Goal: Transaction & Acquisition: Download file/media

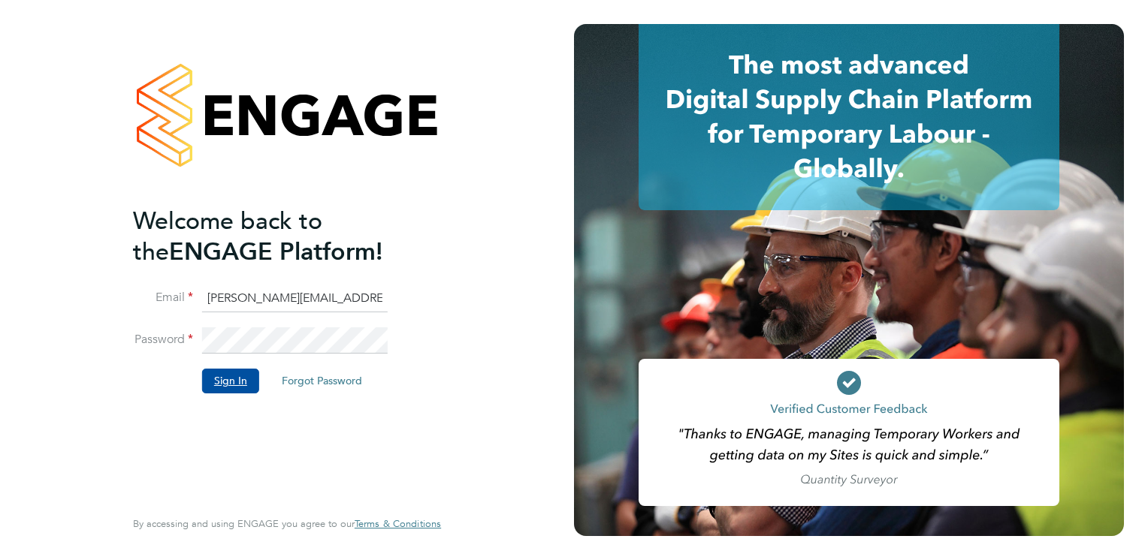
click at [226, 378] on button "Sign In" at bounding box center [230, 381] width 57 height 24
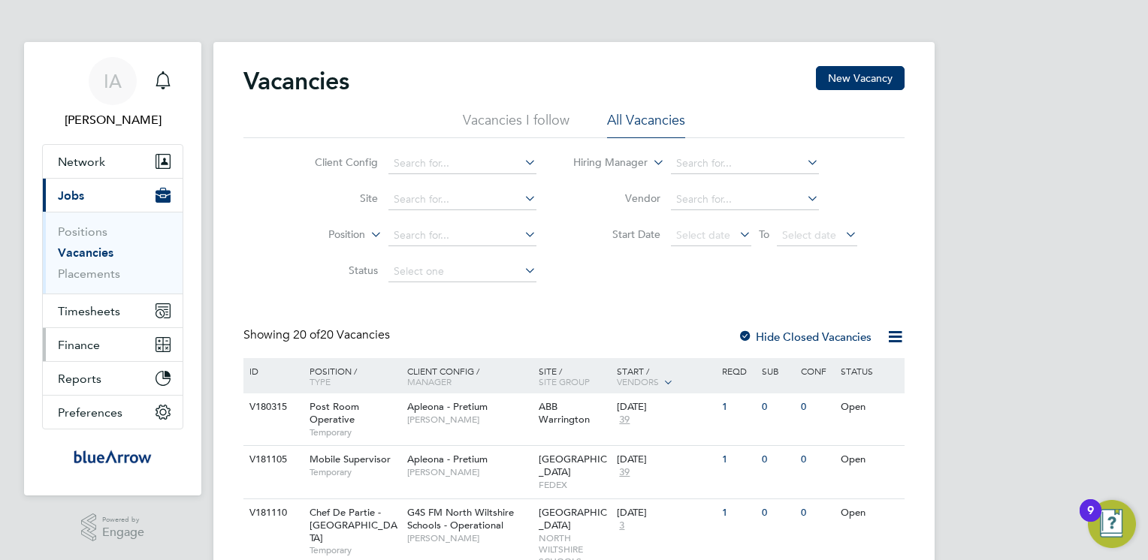
click at [89, 345] on span "Finance" at bounding box center [79, 345] width 42 height 14
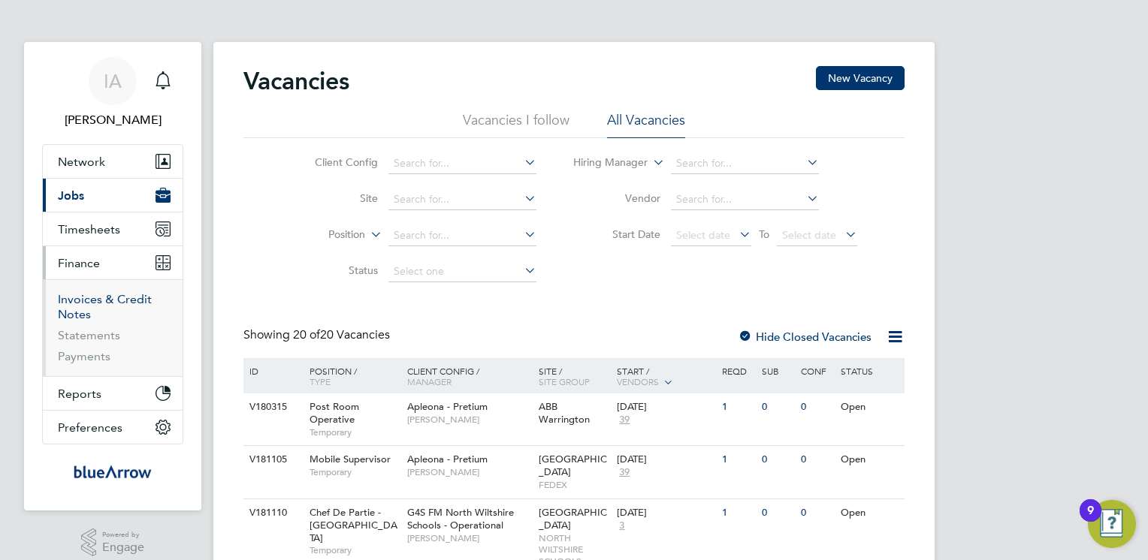
click at [101, 296] on link "Invoices & Credit Notes" at bounding box center [105, 306] width 94 height 29
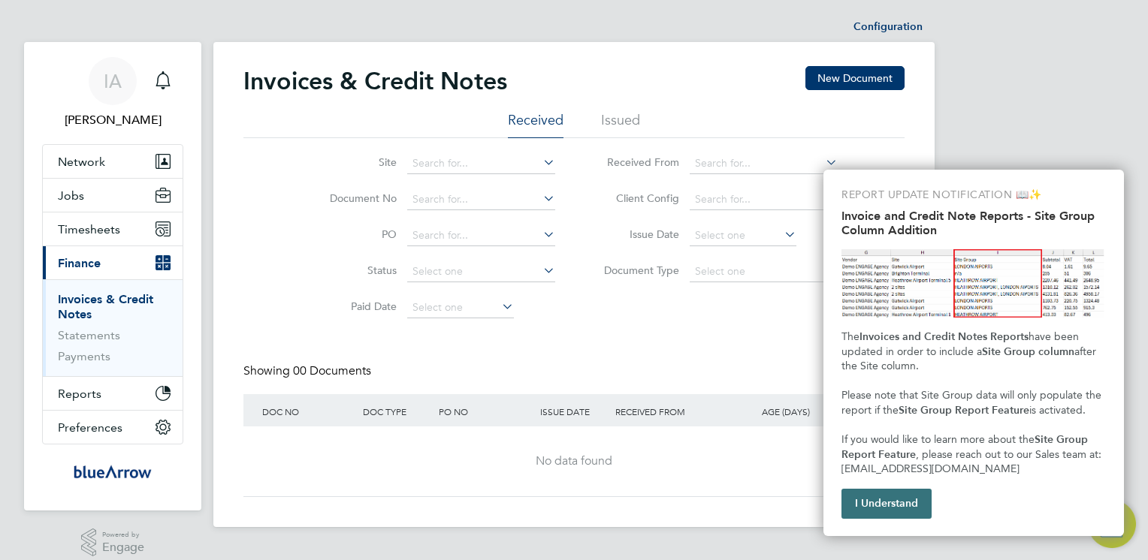
click at [872, 503] on button "I Understand" at bounding box center [886, 504] width 90 height 30
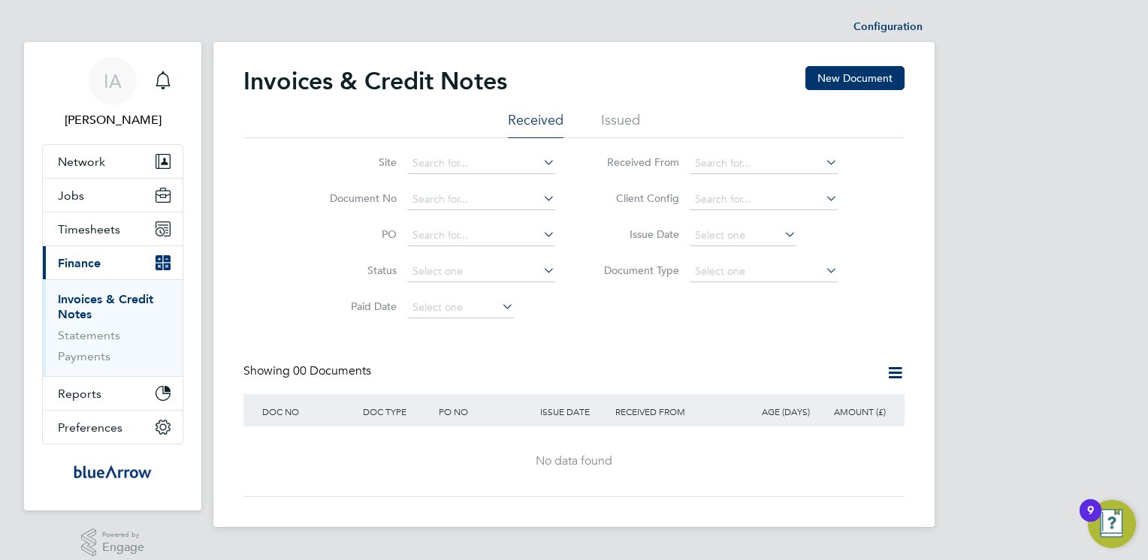
click at [617, 130] on li "Issued" at bounding box center [620, 124] width 39 height 27
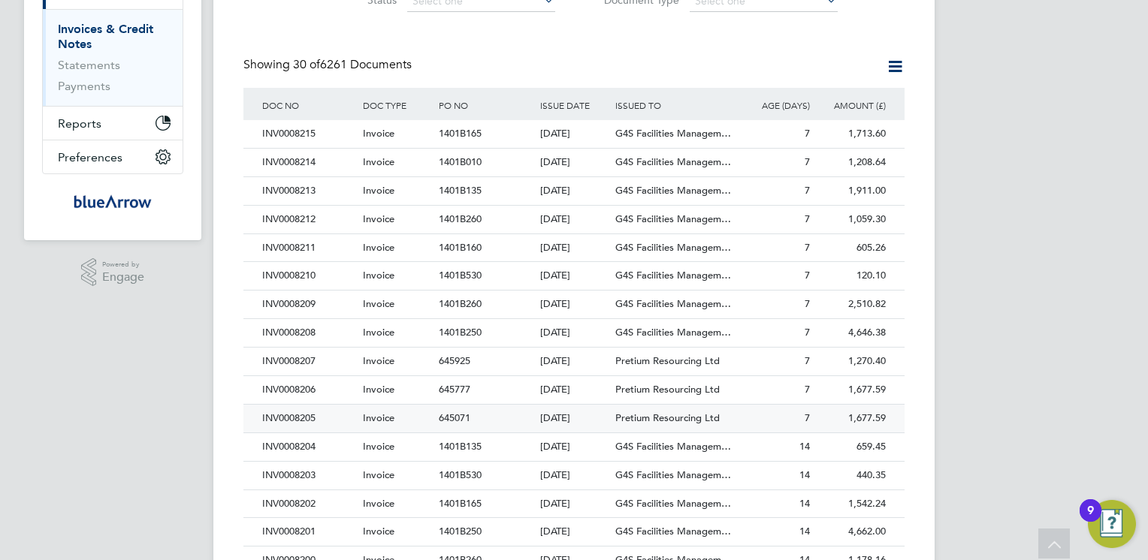
click at [295, 416] on div "INV0008205" at bounding box center [308, 419] width 101 height 28
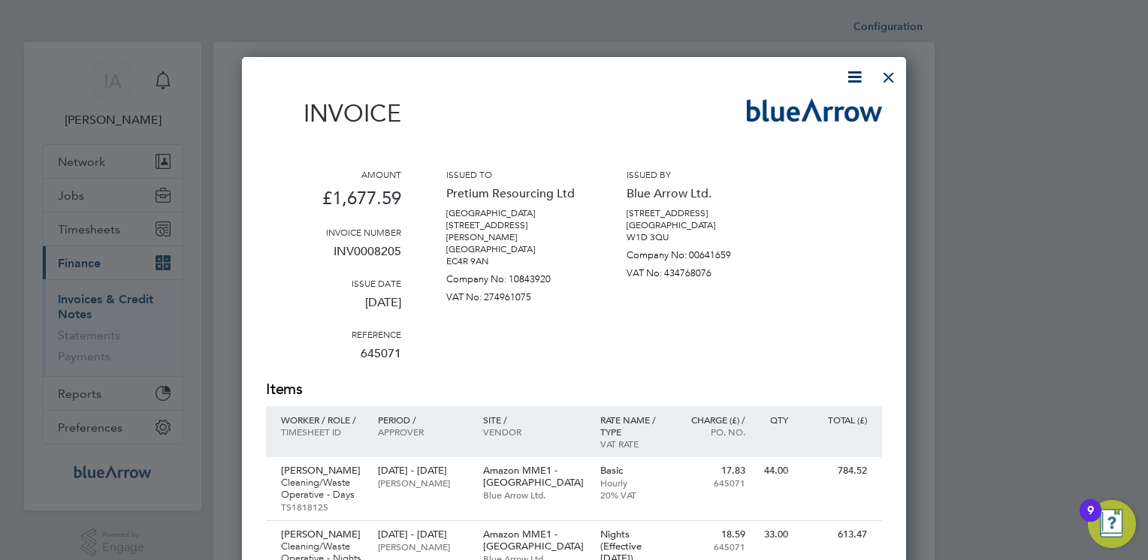
click at [854, 77] on icon at bounding box center [854, 77] width 19 height 19
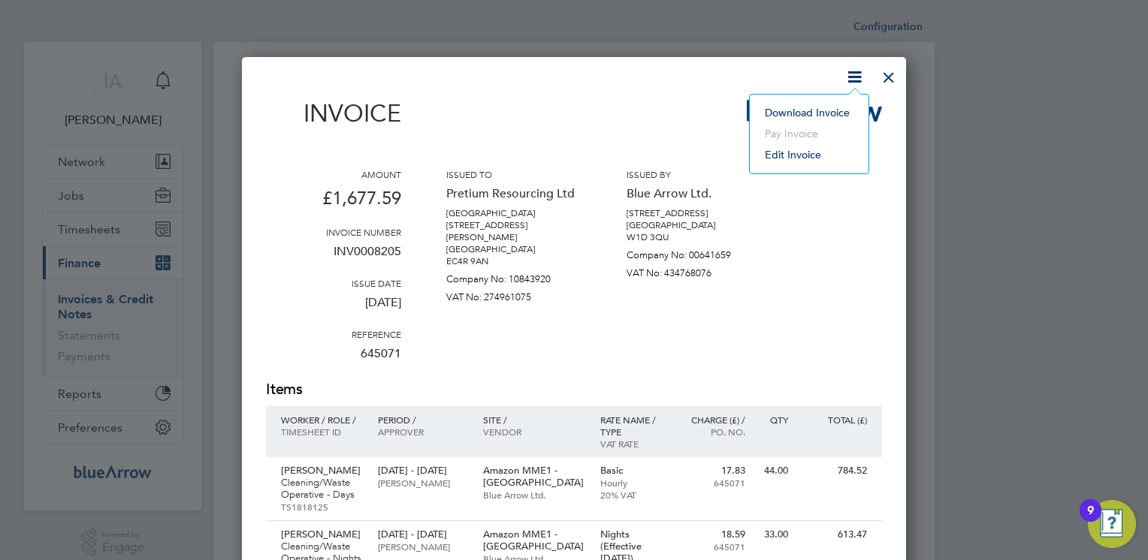
click at [793, 111] on li "Download Invoice" at bounding box center [809, 112] width 104 height 21
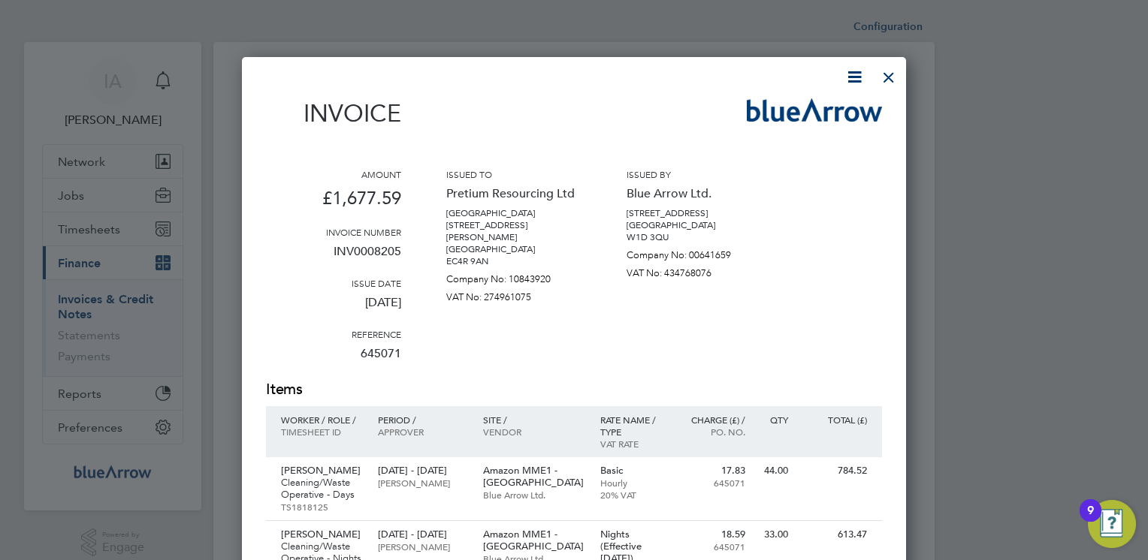
click at [693, 92] on div "Invoice Amount £1,677.59 Invoice number INV0008205 Issue date [DATE] Reference …" at bounding box center [574, 476] width 616 height 816
click at [889, 78] on div at bounding box center [888, 73] width 27 height 27
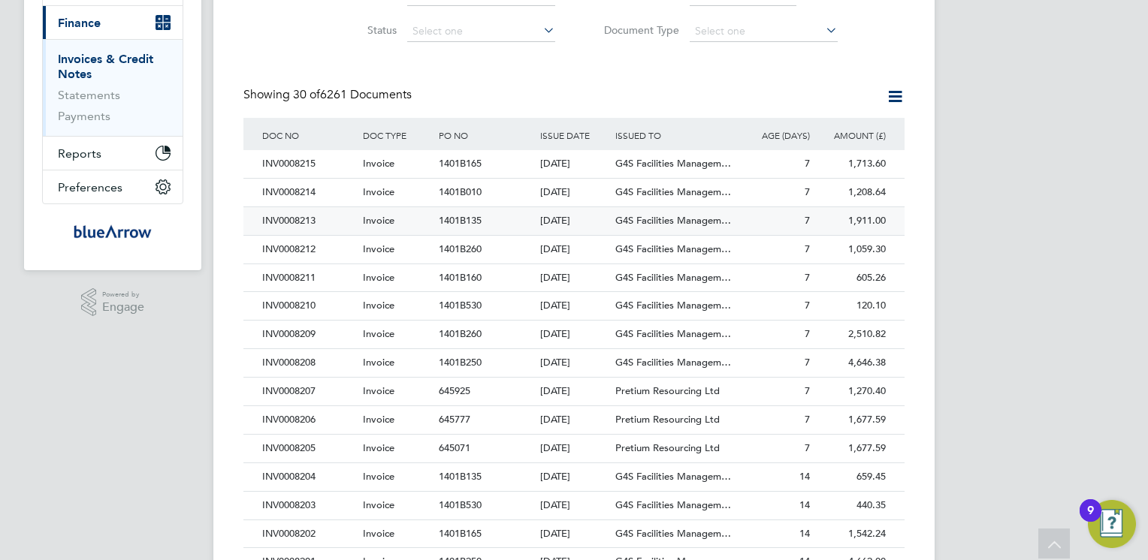
scroll to position [270, 0]
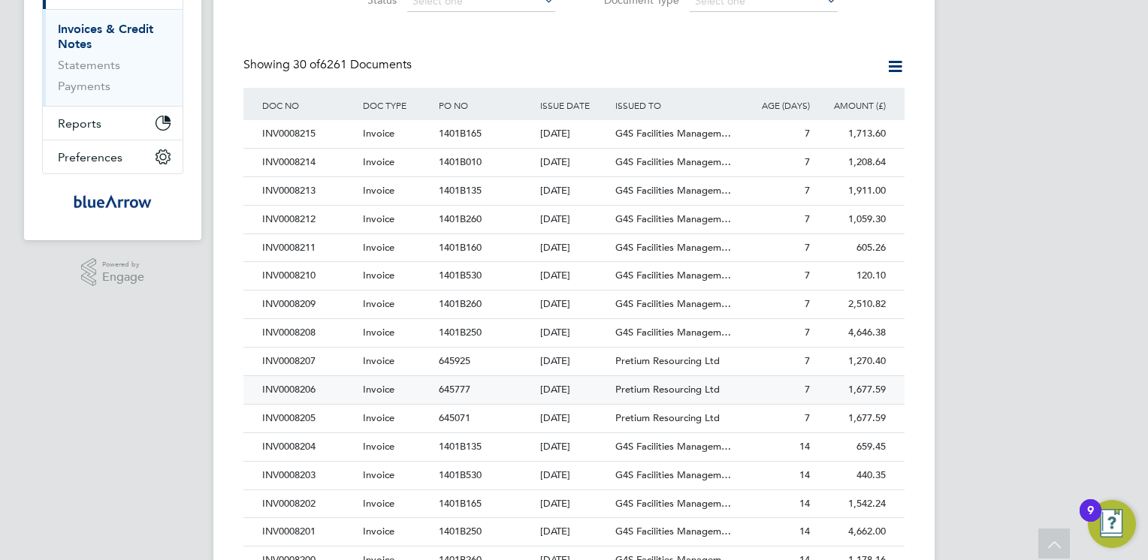
click at [291, 387] on div "INV0008206" at bounding box center [308, 390] width 101 height 28
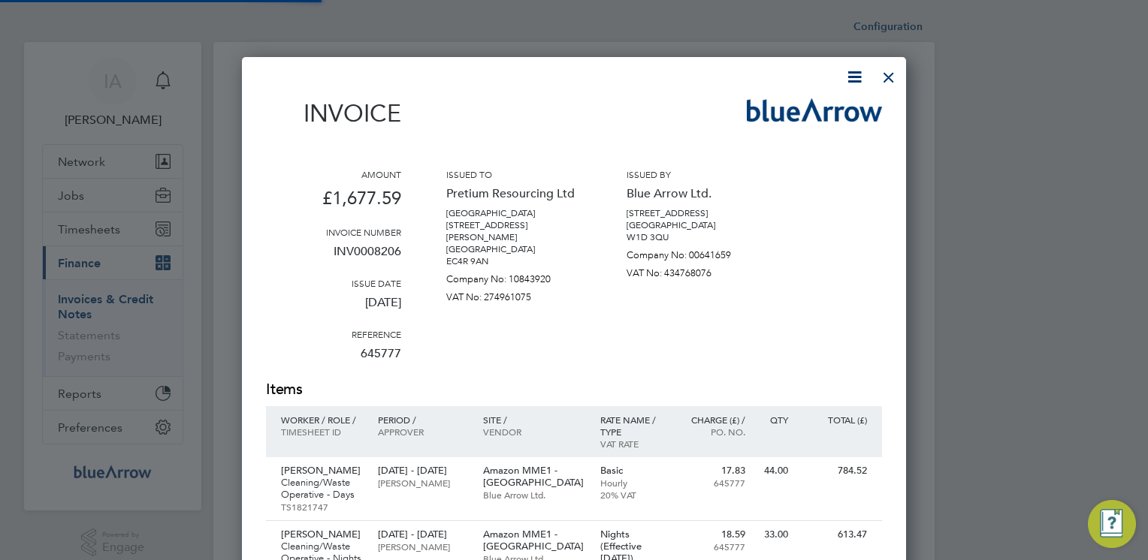
scroll to position [852, 665]
click at [856, 74] on icon at bounding box center [854, 77] width 19 height 19
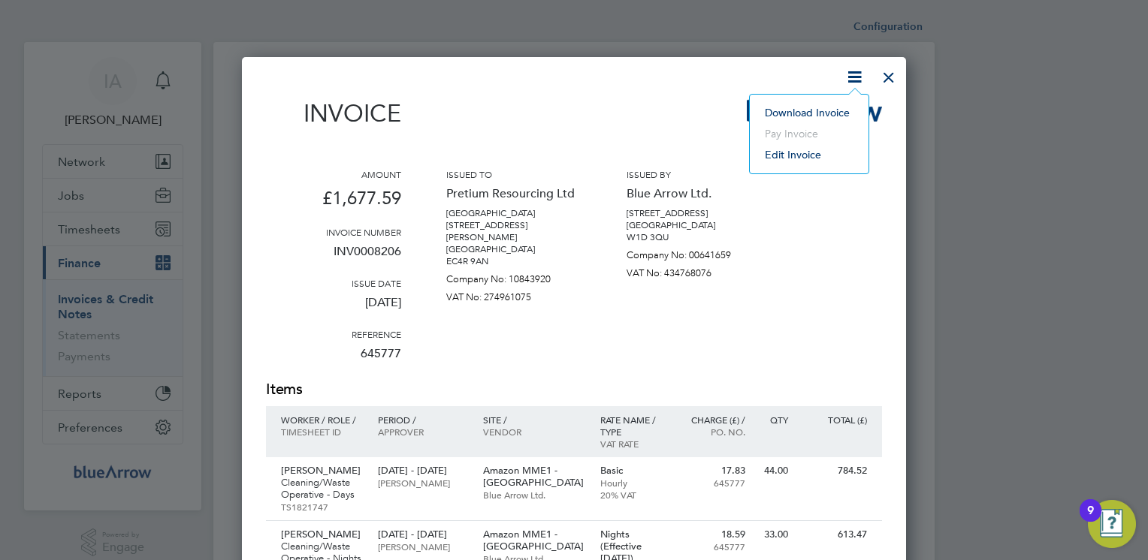
click at [799, 110] on li "Download Invoice" at bounding box center [809, 112] width 104 height 21
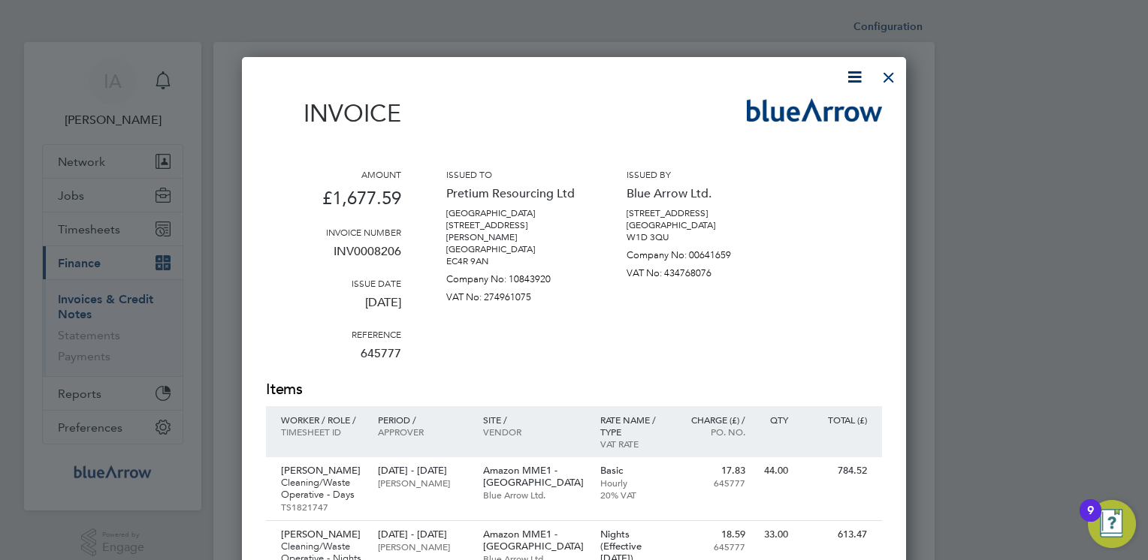
click at [666, 116] on div "Invoice" at bounding box center [574, 120] width 616 height 44
click at [886, 77] on div at bounding box center [888, 73] width 27 height 27
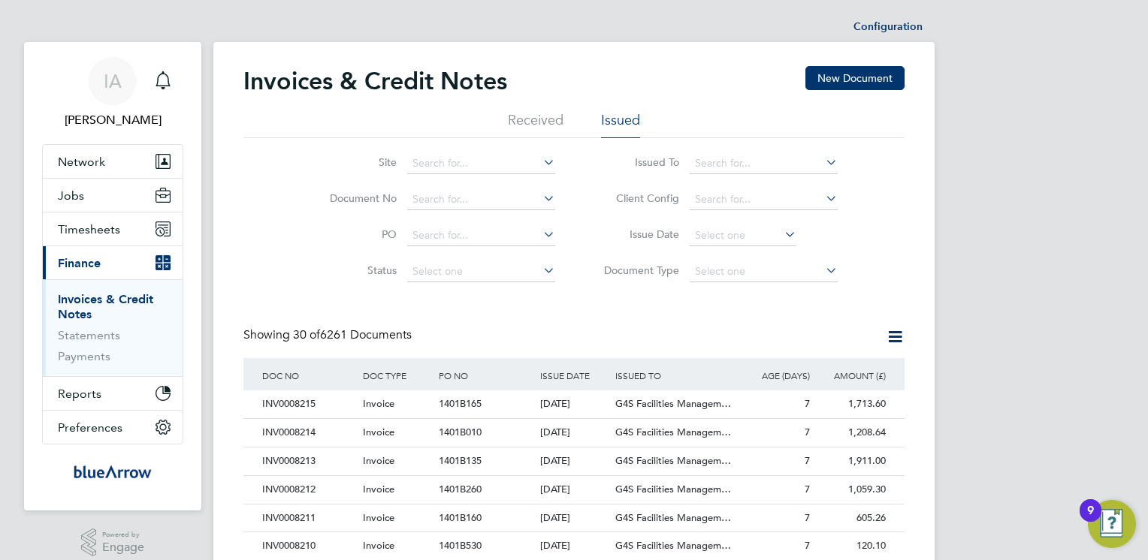
click at [702, 77] on div "Invoices & Credit Notes New Document" at bounding box center [573, 88] width 661 height 45
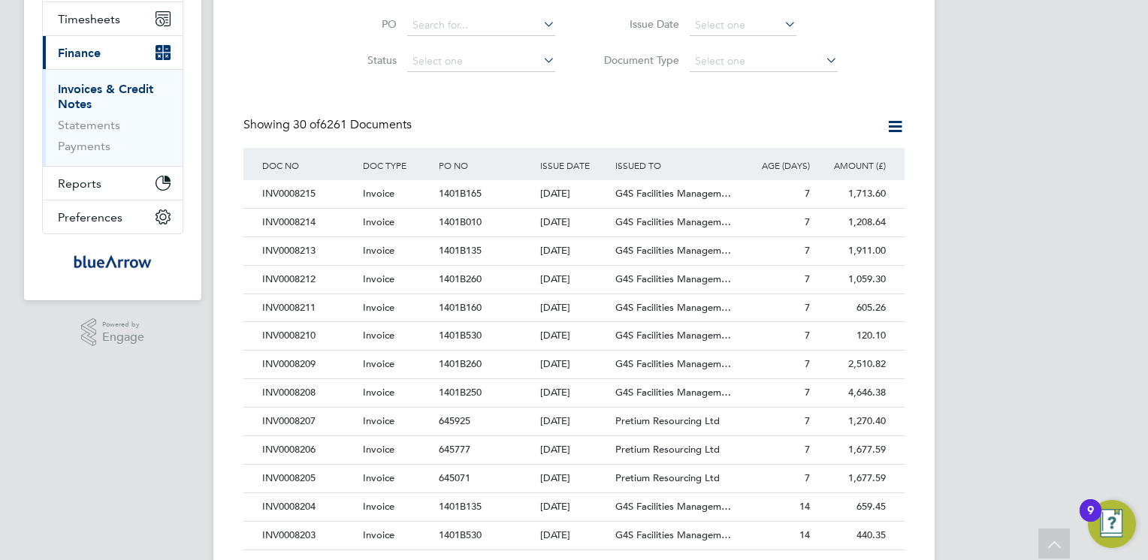
scroll to position [240, 0]
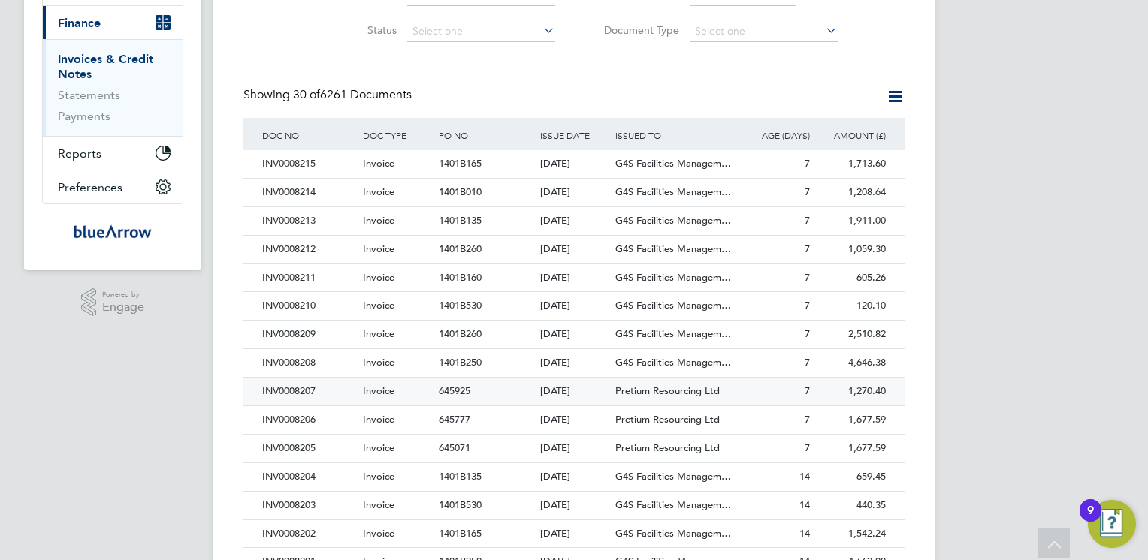
click at [303, 392] on div "INV0008207" at bounding box center [308, 392] width 101 height 28
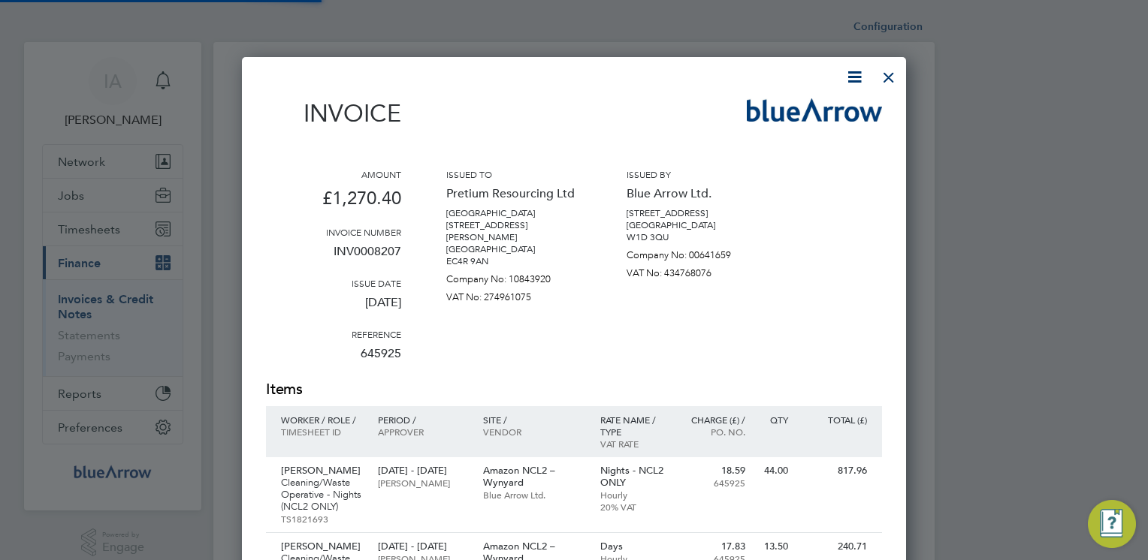
scroll to position [888, 665]
click at [855, 74] on icon at bounding box center [854, 77] width 19 height 19
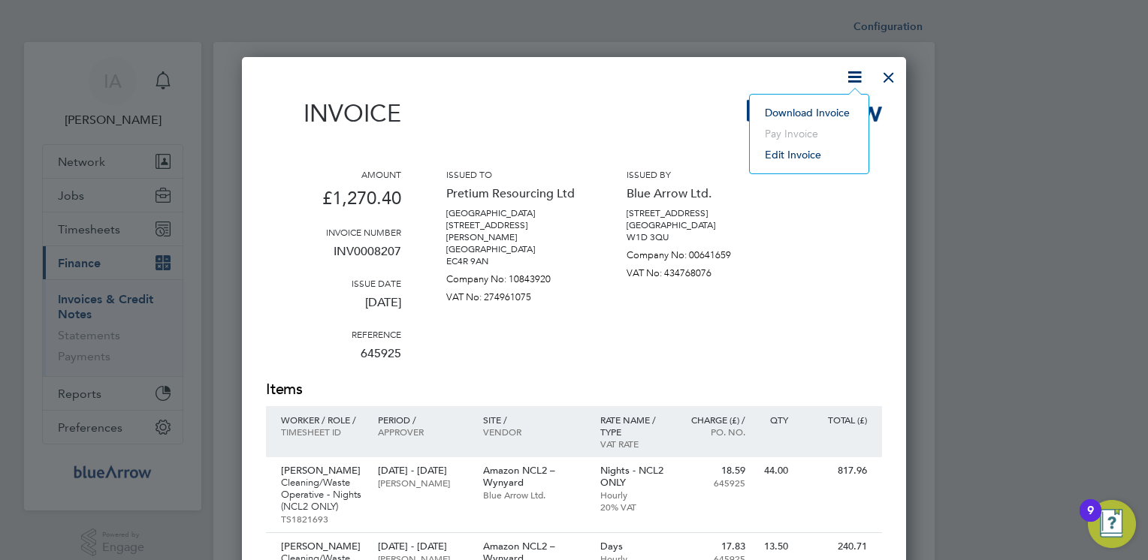
click at [817, 113] on li "Download Invoice" at bounding box center [809, 112] width 104 height 21
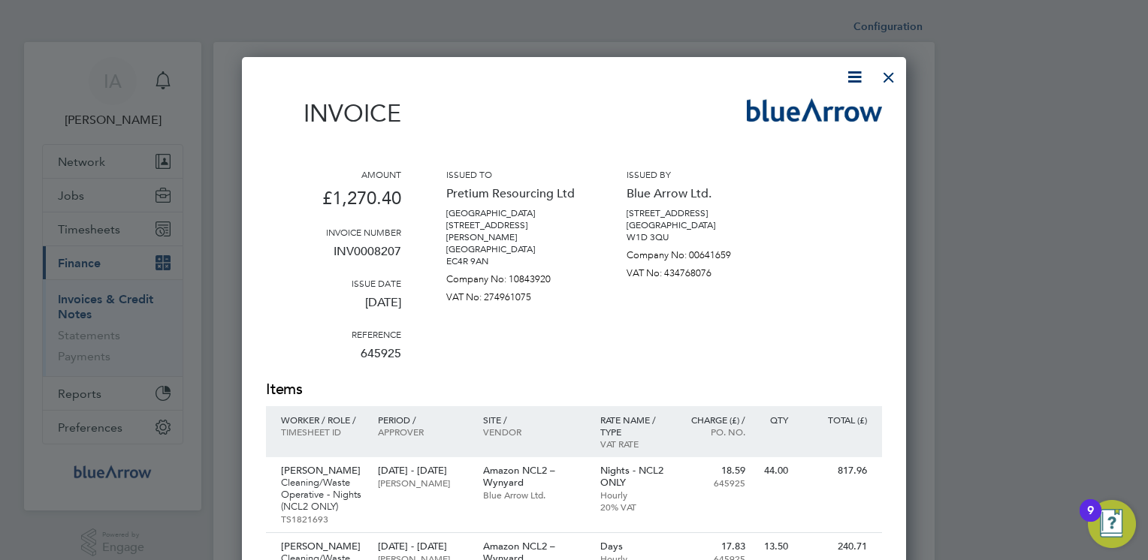
click at [887, 77] on div at bounding box center [888, 73] width 27 height 27
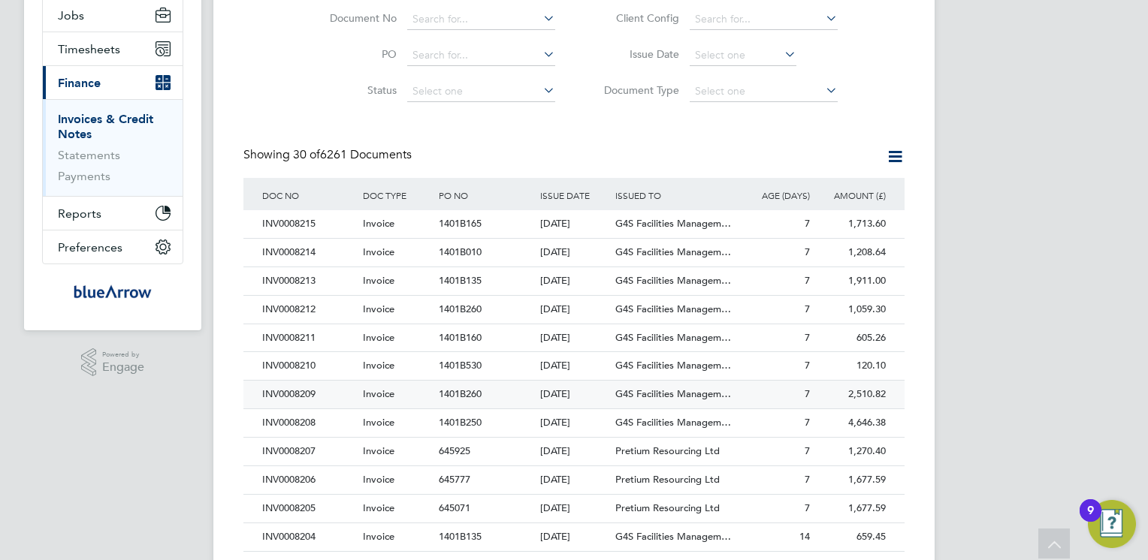
scroll to position [240, 0]
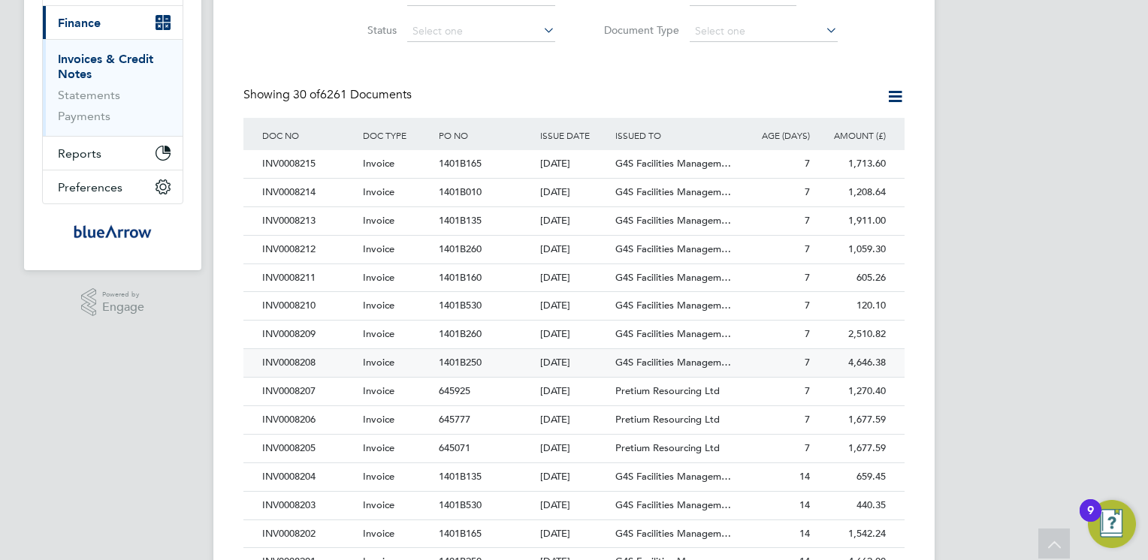
click at [294, 358] on div "INV0008208" at bounding box center [308, 363] width 101 height 28
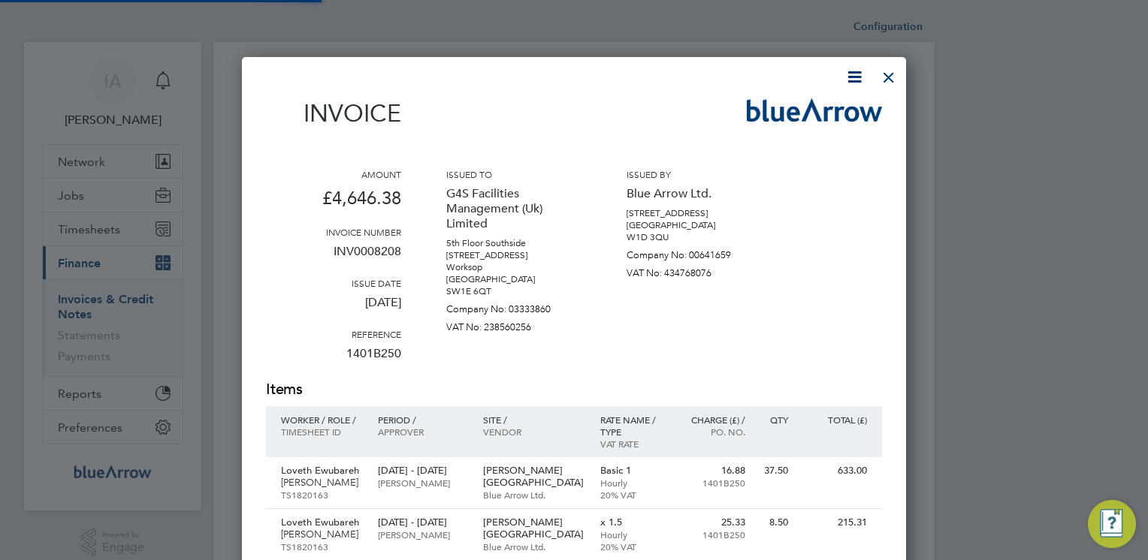
scroll to position [1301, 665]
click at [853, 74] on icon at bounding box center [854, 77] width 19 height 19
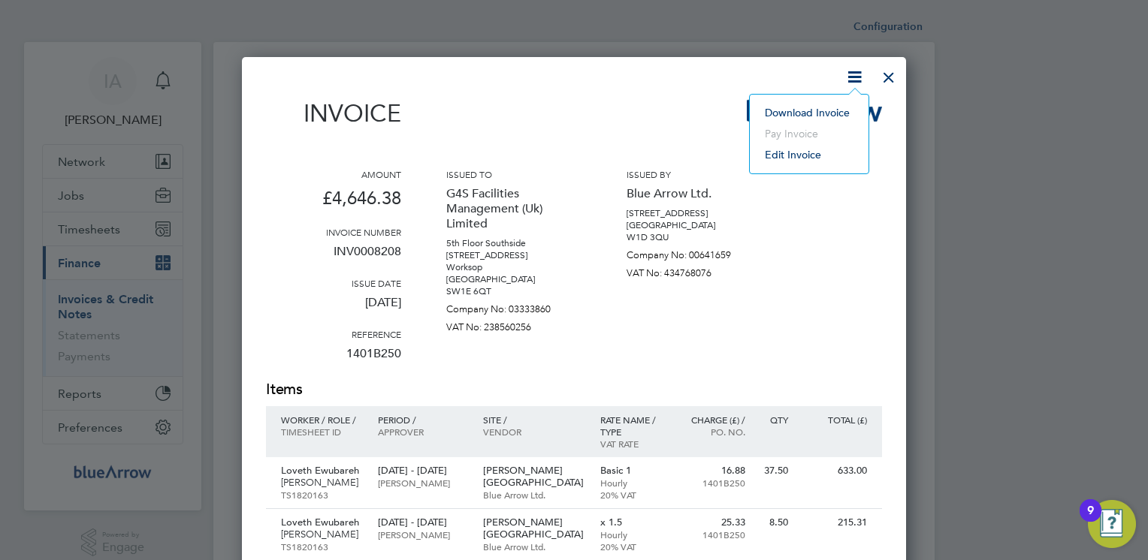
click at [823, 107] on li "Download Invoice" at bounding box center [809, 112] width 104 height 21
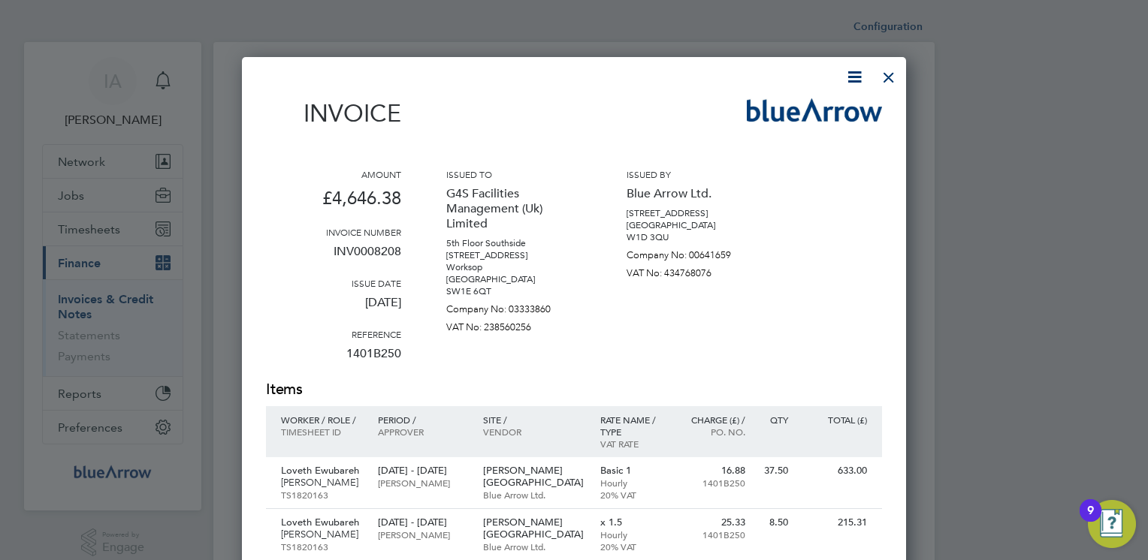
click at [668, 117] on div "Invoice" at bounding box center [574, 120] width 616 height 44
click at [883, 81] on div at bounding box center [888, 73] width 27 height 27
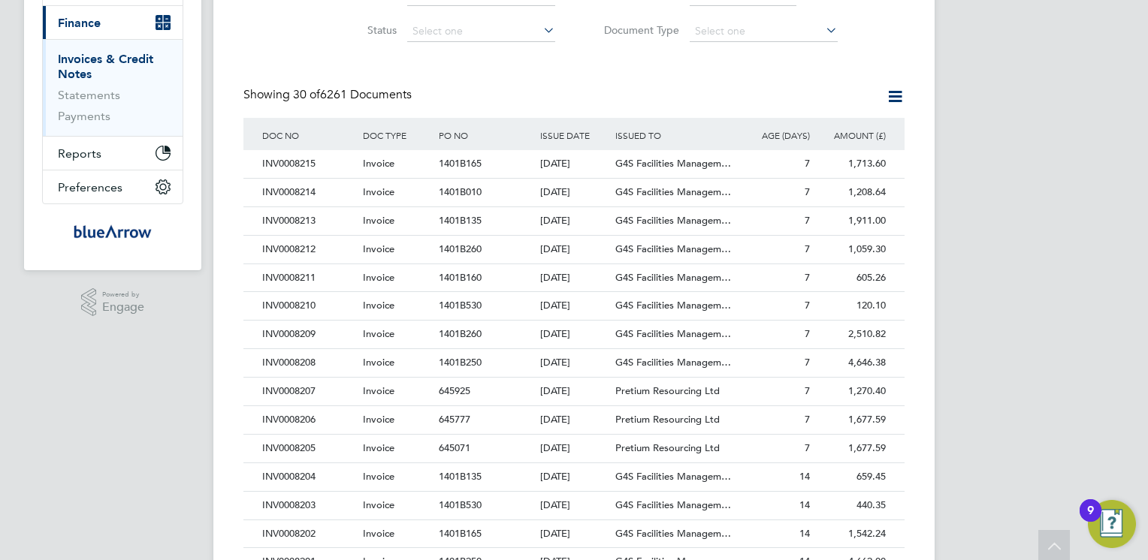
scroll to position [300, 0]
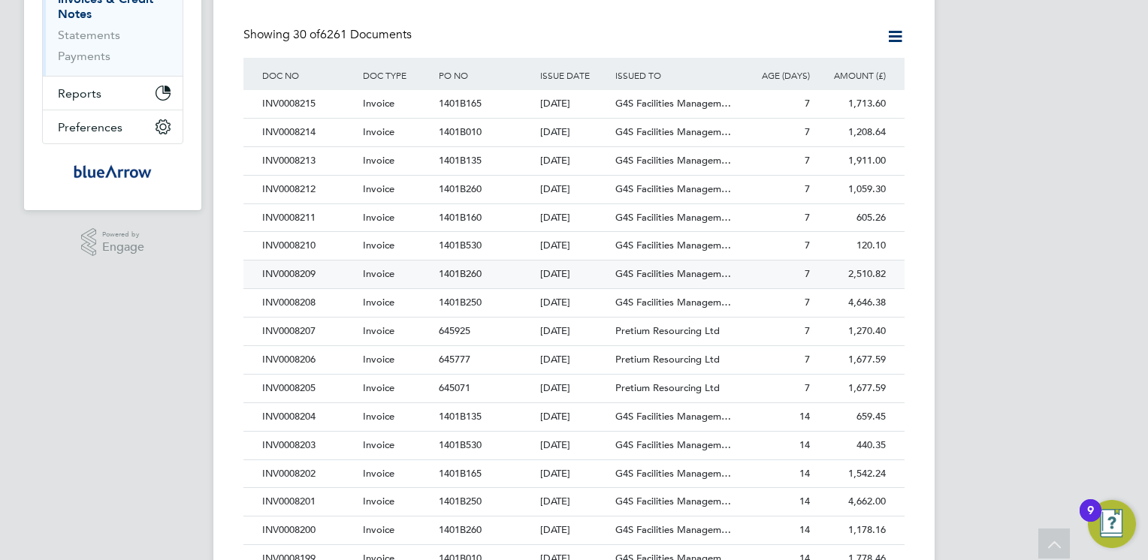
click at [297, 271] on div "INV0008209" at bounding box center [308, 275] width 101 height 28
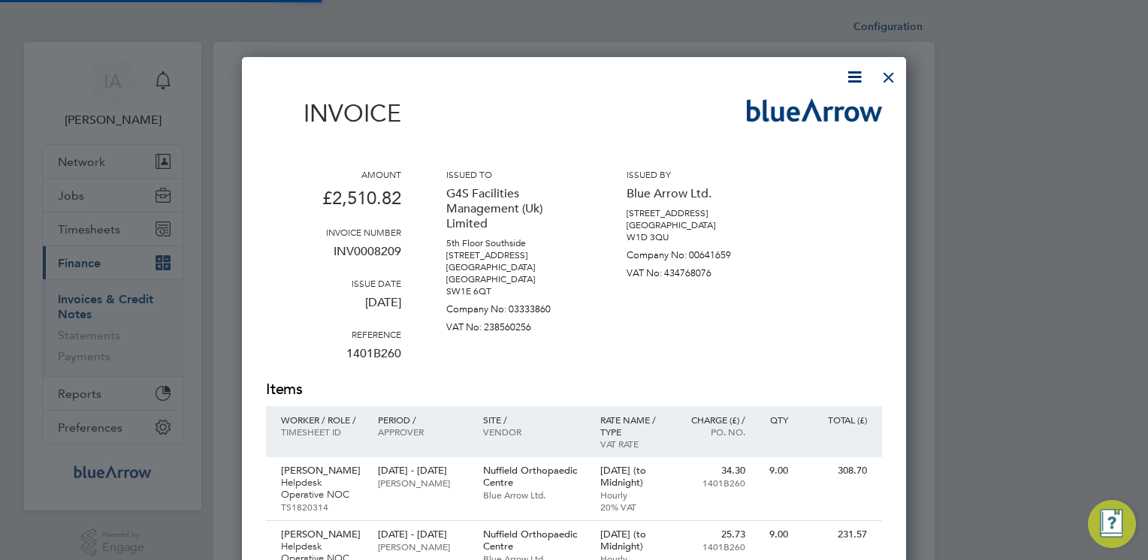
scroll to position [991, 665]
click at [850, 81] on icon at bounding box center [854, 77] width 19 height 19
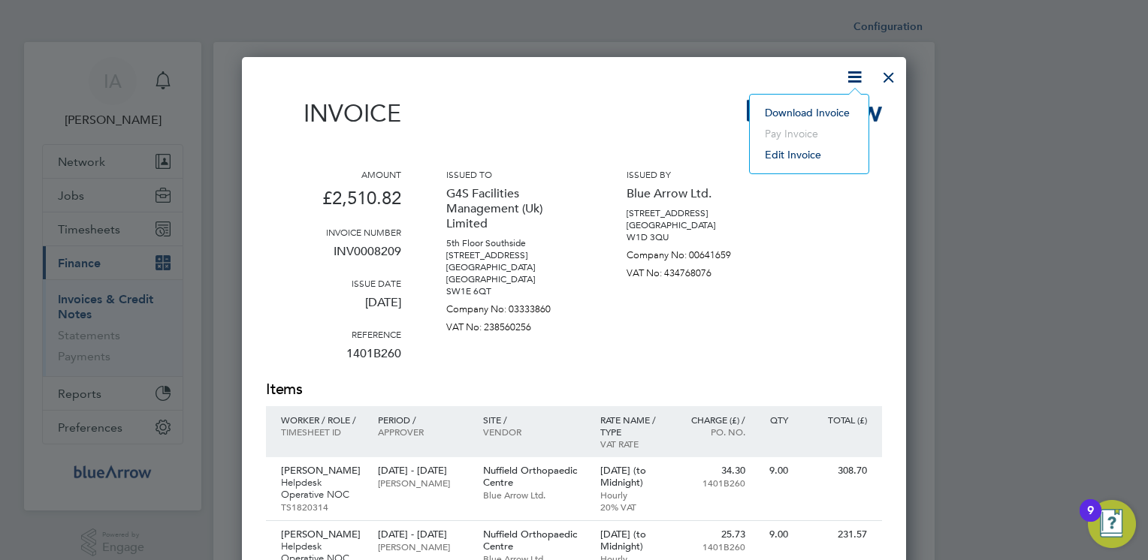
click at [778, 110] on li "Download Invoice" at bounding box center [809, 112] width 104 height 21
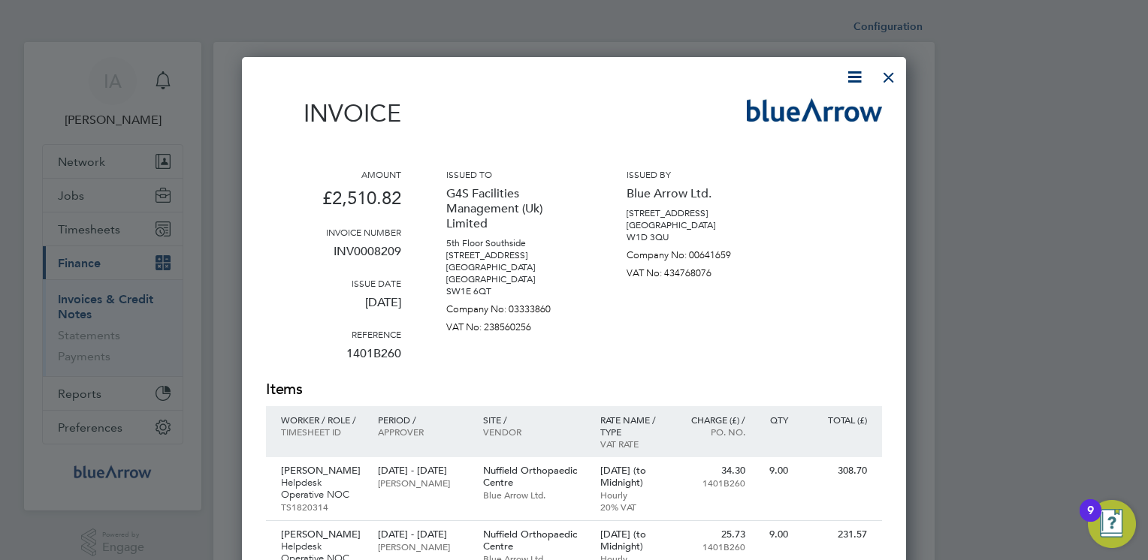
click at [671, 112] on div "Invoice" at bounding box center [574, 120] width 616 height 44
click at [886, 77] on div at bounding box center [888, 73] width 27 height 27
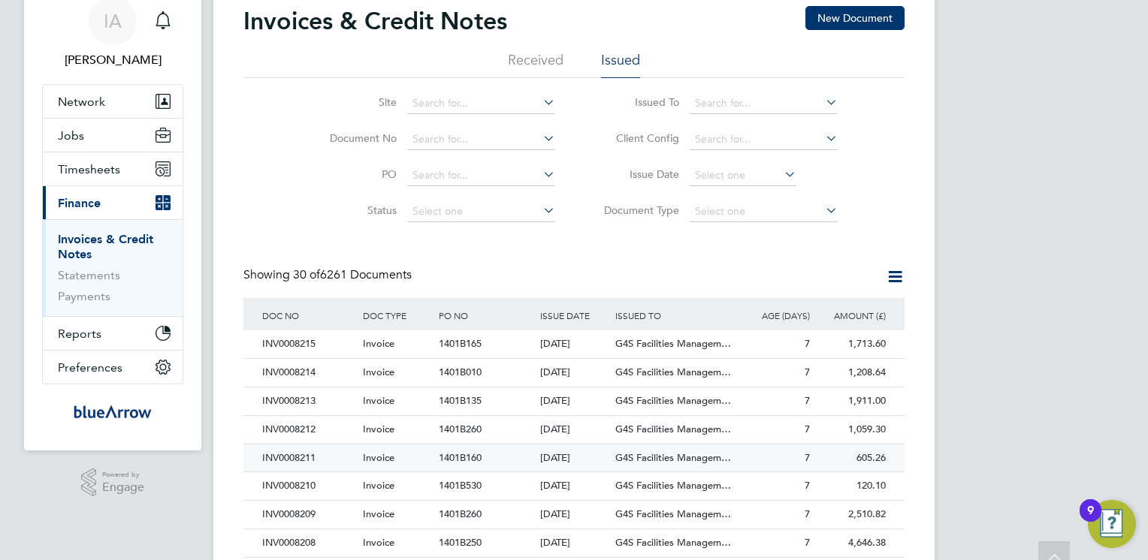
scroll to position [90, 0]
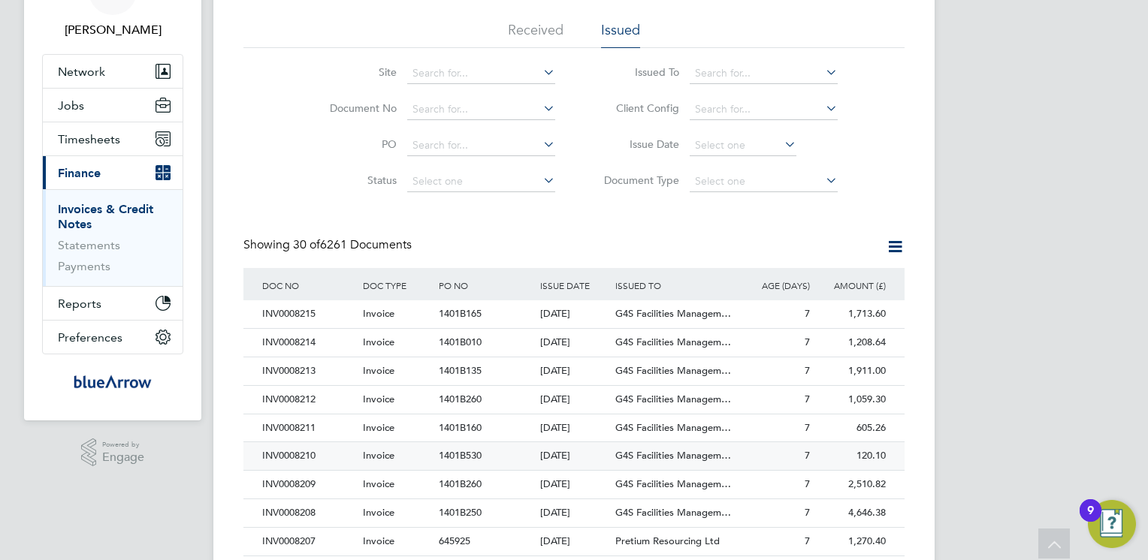
click at [296, 454] on div "INV0008210" at bounding box center [308, 456] width 101 height 28
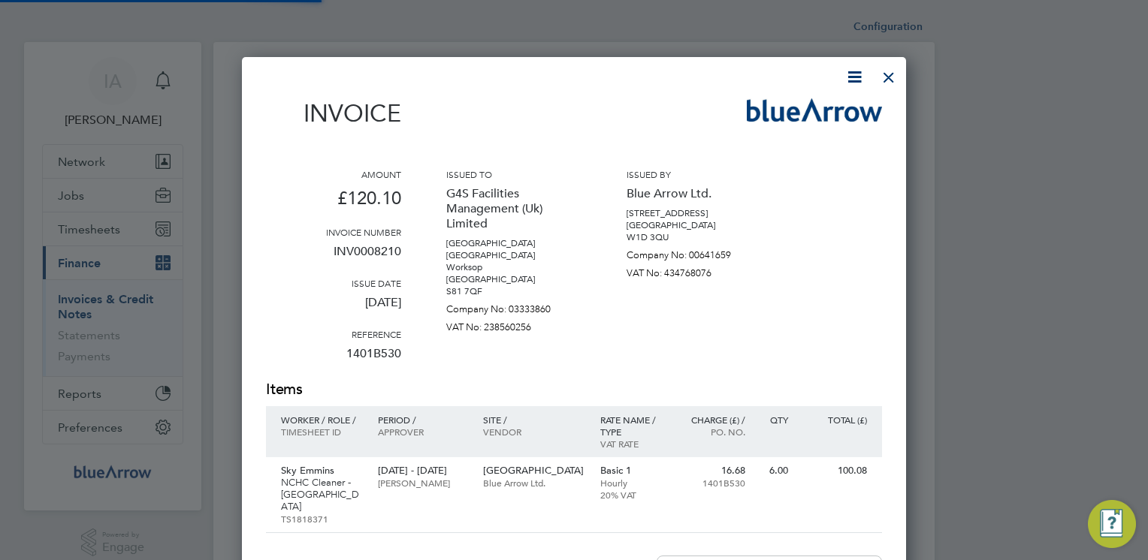
scroll to position [776, 665]
click at [853, 77] on icon at bounding box center [854, 77] width 19 height 19
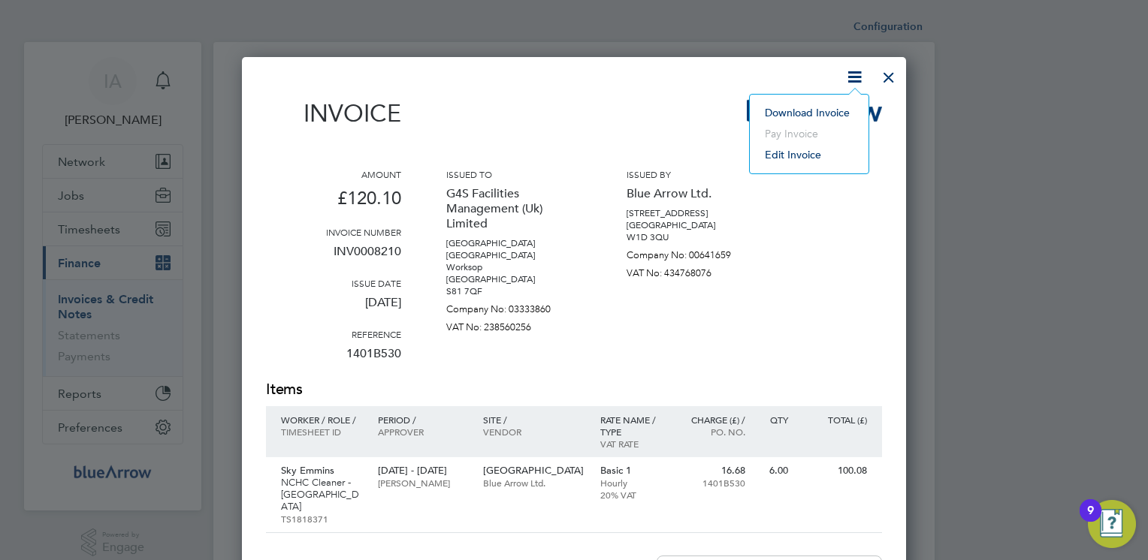
click at [815, 110] on li "Download Invoice" at bounding box center [809, 112] width 104 height 21
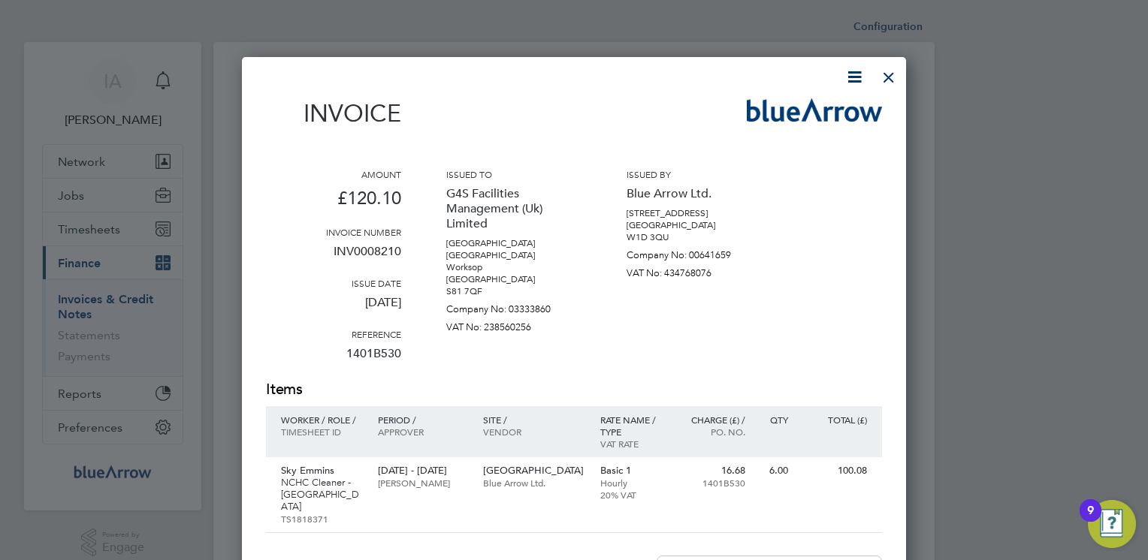
click at [618, 119] on div "Invoice" at bounding box center [574, 120] width 616 height 44
click at [883, 72] on div at bounding box center [888, 73] width 27 height 27
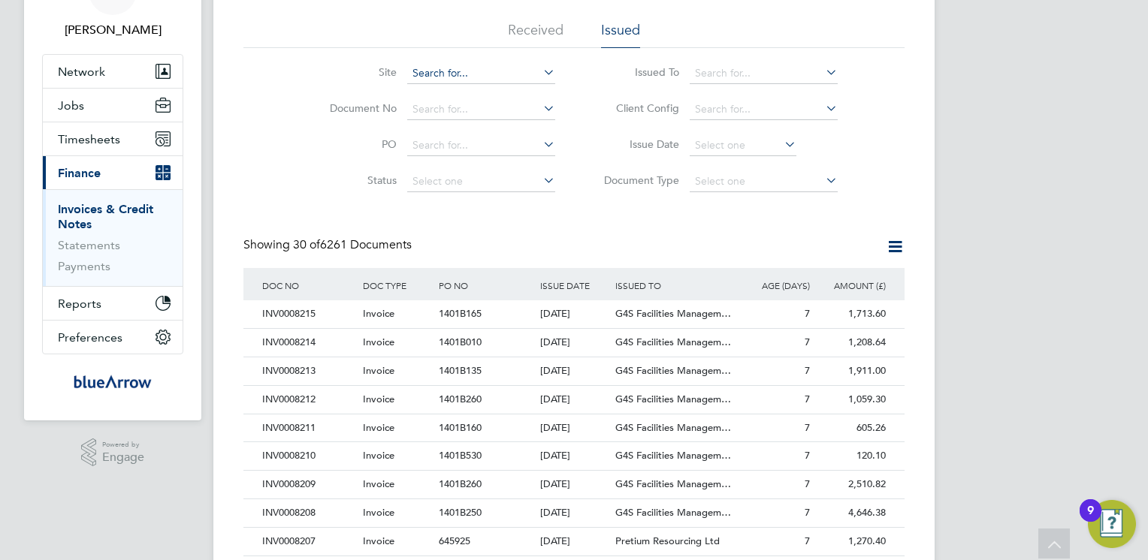
scroll to position [120, 0]
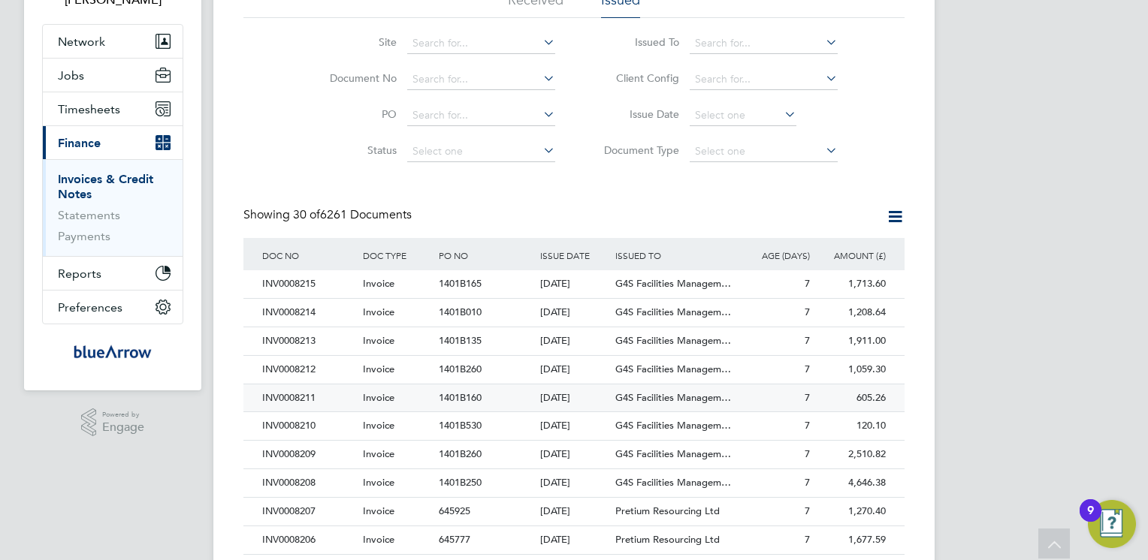
click at [294, 400] on div "INV0008211" at bounding box center [308, 399] width 101 height 28
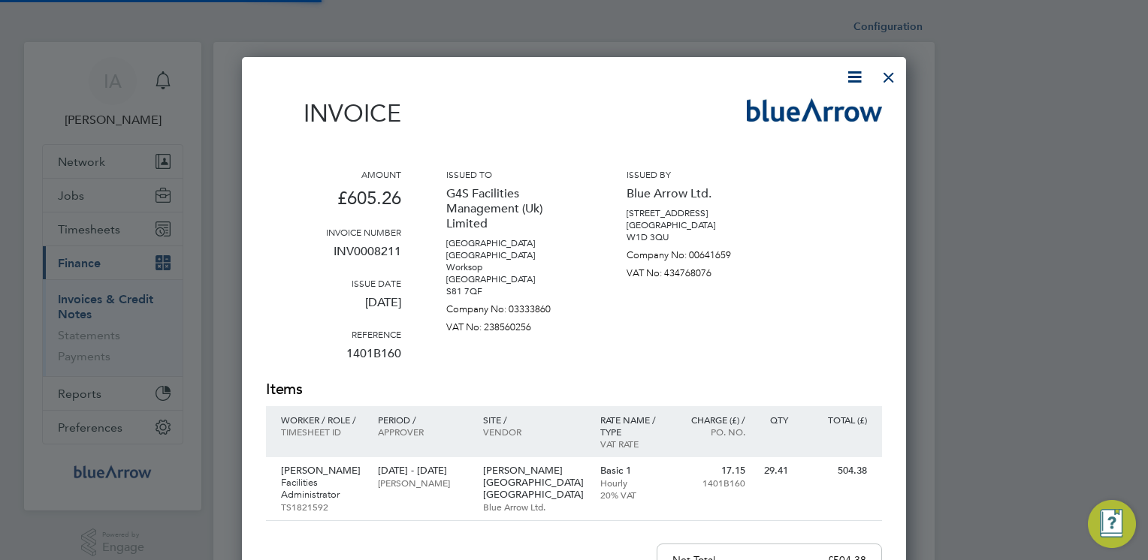
scroll to position [776, 665]
click at [852, 74] on icon at bounding box center [854, 77] width 19 height 19
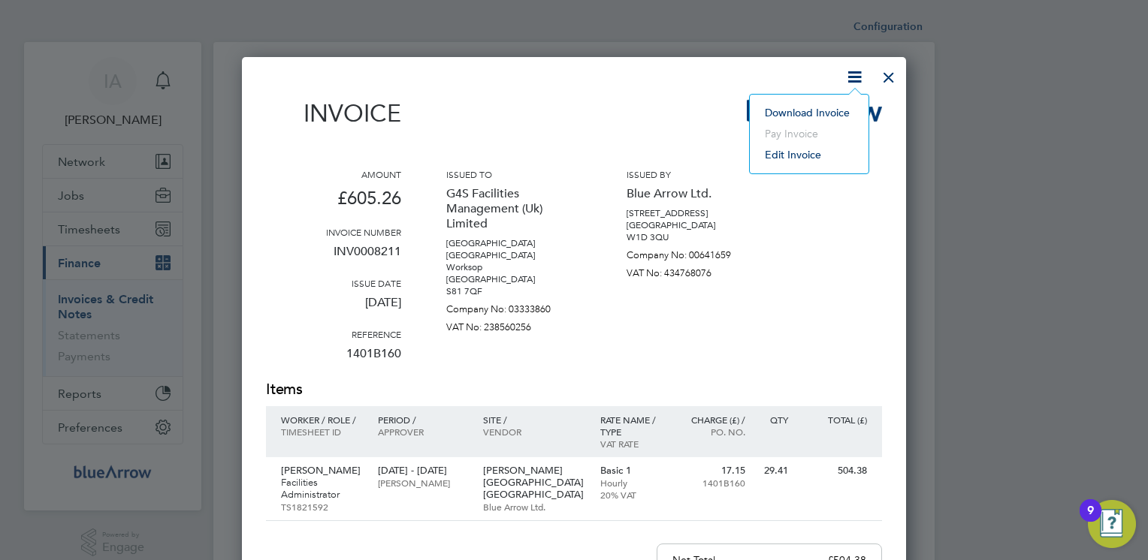
click at [811, 108] on li "Download Invoice" at bounding box center [809, 112] width 104 height 21
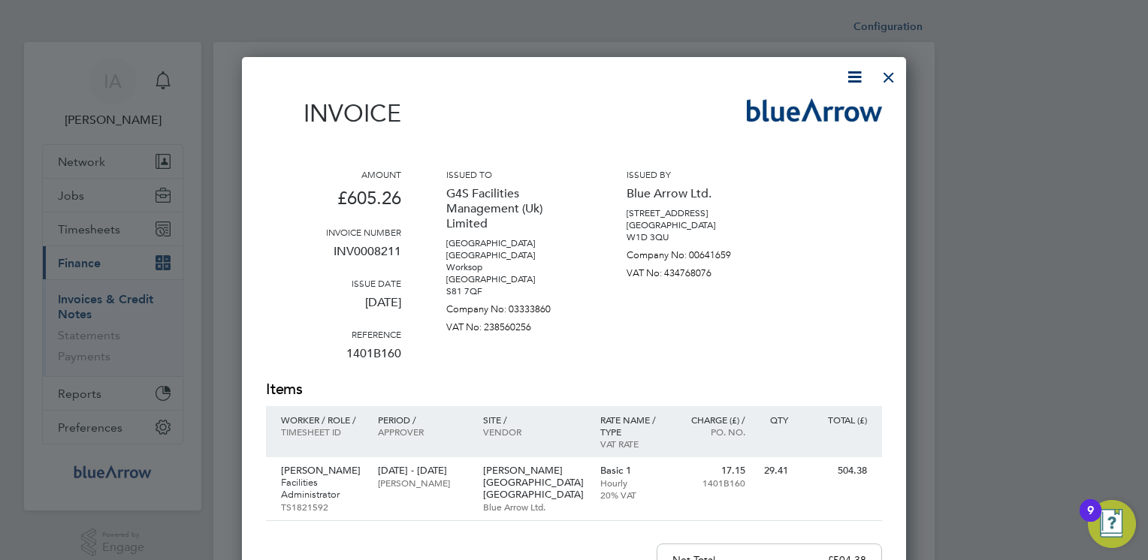
click at [714, 108] on div "Invoice" at bounding box center [574, 120] width 616 height 44
click at [886, 78] on div at bounding box center [888, 73] width 27 height 27
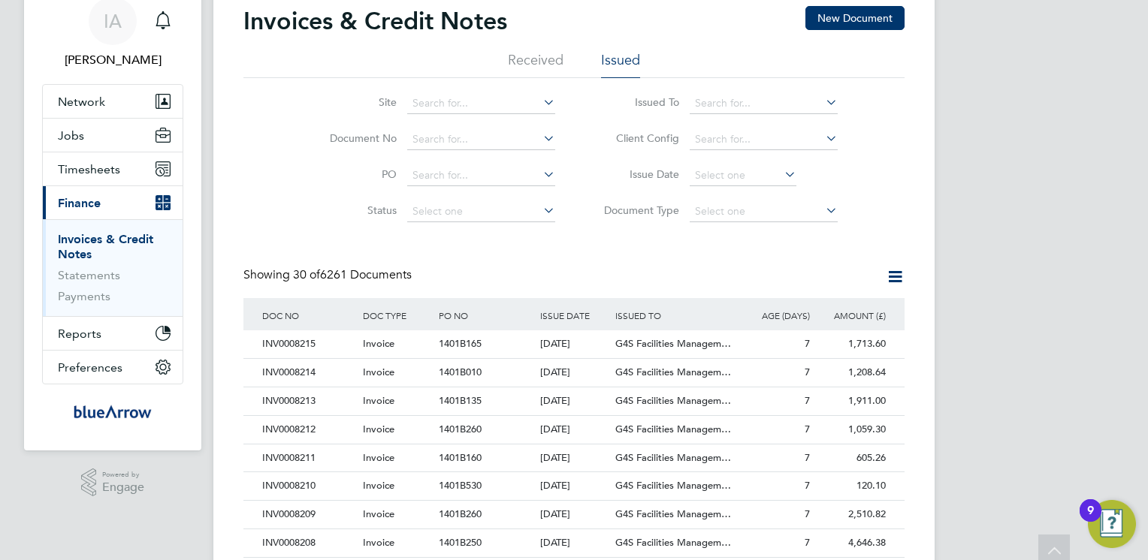
scroll to position [90, 0]
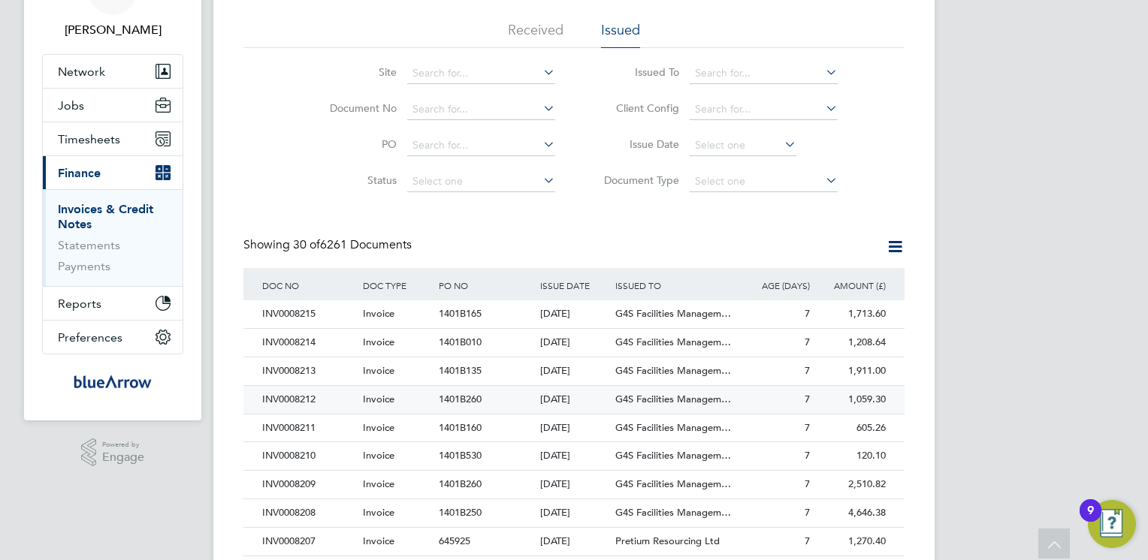
click at [290, 403] on div "INV0008212" at bounding box center [308, 400] width 101 height 28
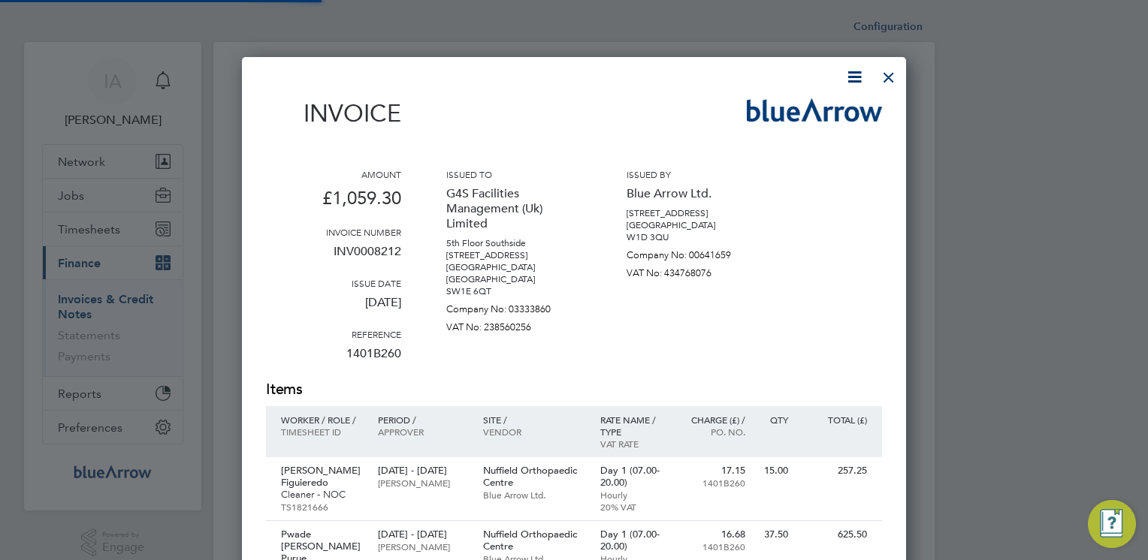
scroll to position [852, 665]
click at [852, 78] on icon at bounding box center [854, 77] width 19 height 19
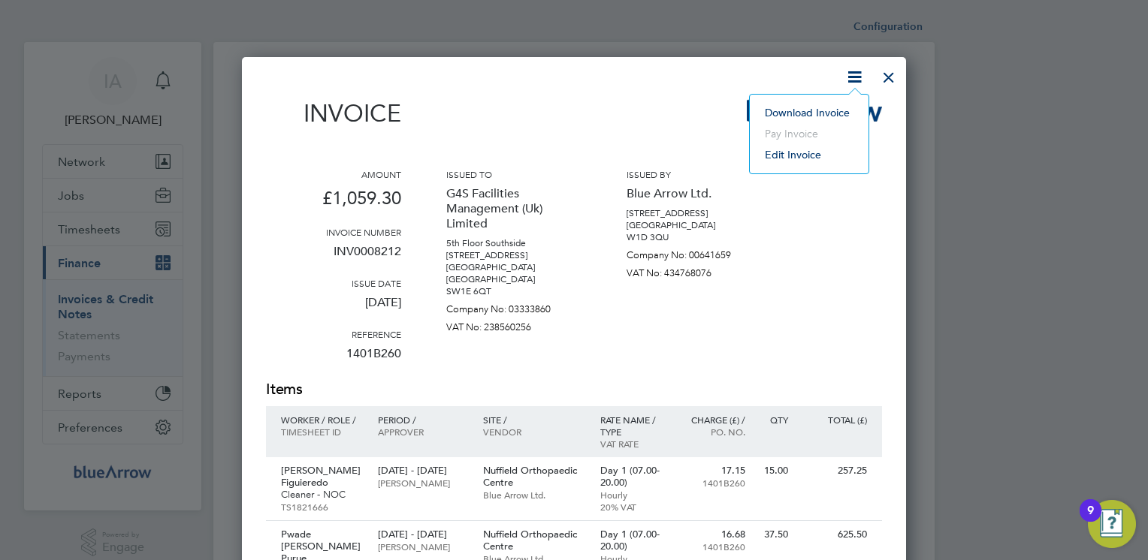
click at [808, 113] on li "Download Invoice" at bounding box center [809, 112] width 104 height 21
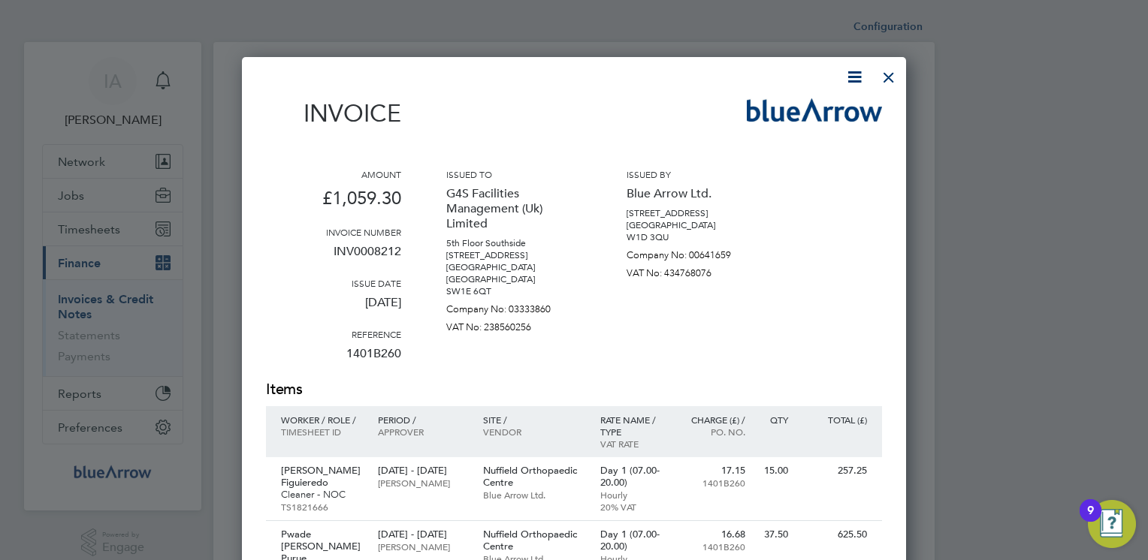
click at [644, 92] on div "Invoice Amount £1,059.30 Invoice number INV0008212 Issue date [DATE] Reference …" at bounding box center [574, 482] width 616 height 828
click at [888, 78] on div at bounding box center [888, 73] width 27 height 27
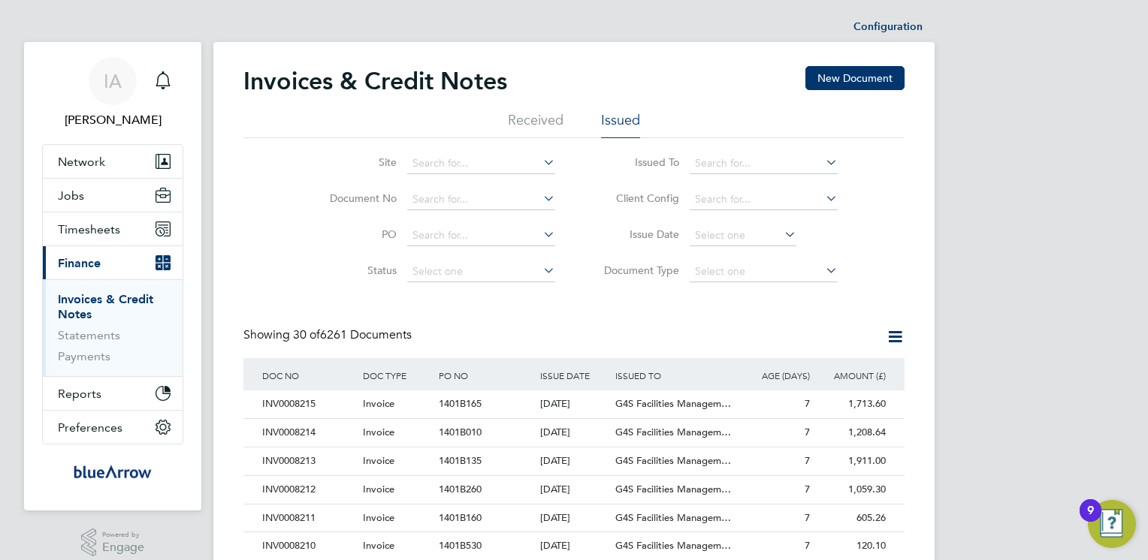
scroll to position [30, 0]
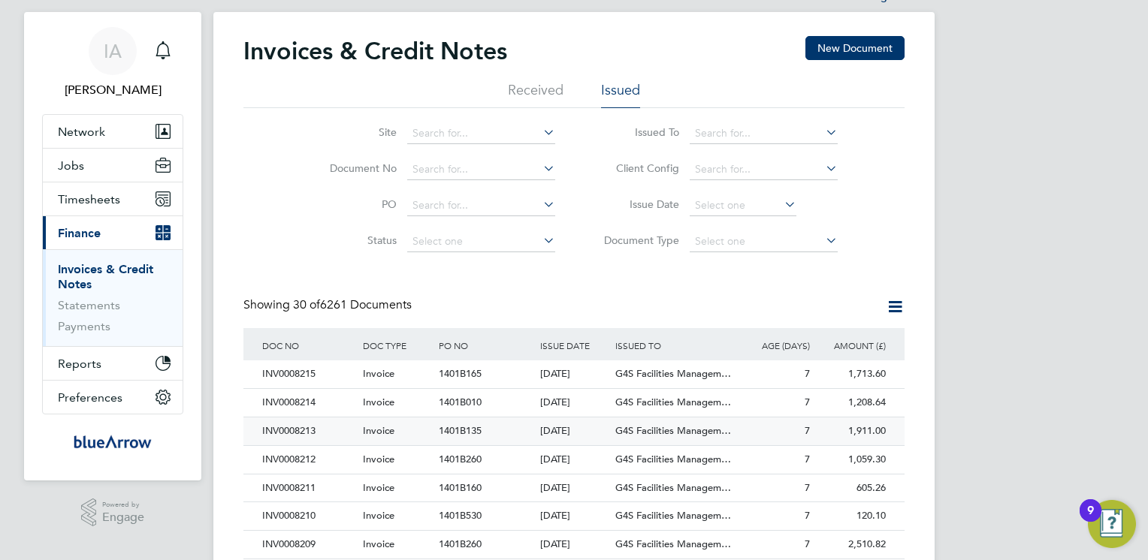
click at [285, 424] on div "INV0008213" at bounding box center [308, 432] width 101 height 28
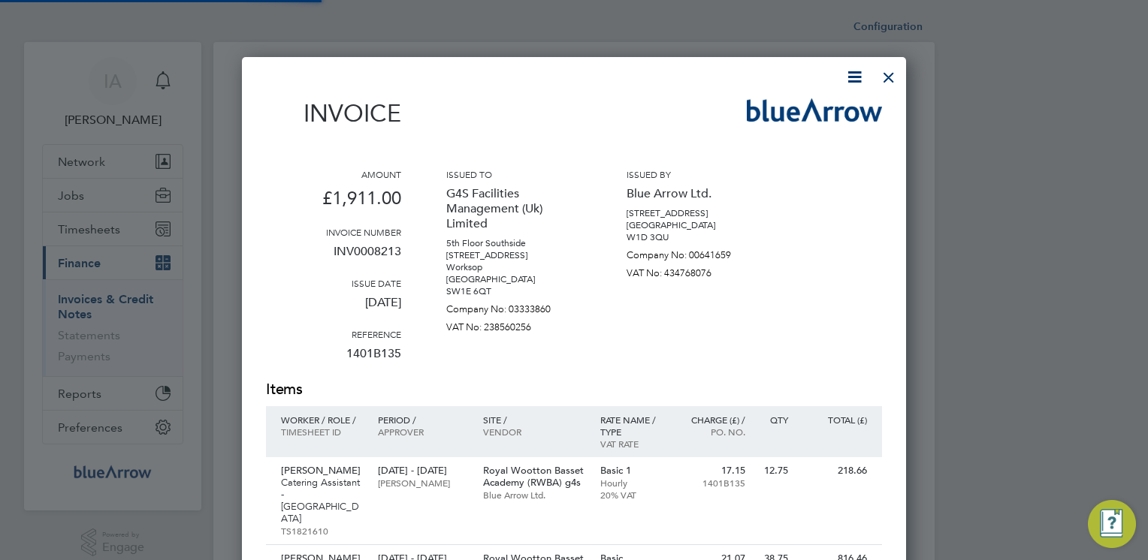
scroll to position [952, 665]
click at [856, 75] on icon at bounding box center [854, 77] width 19 height 19
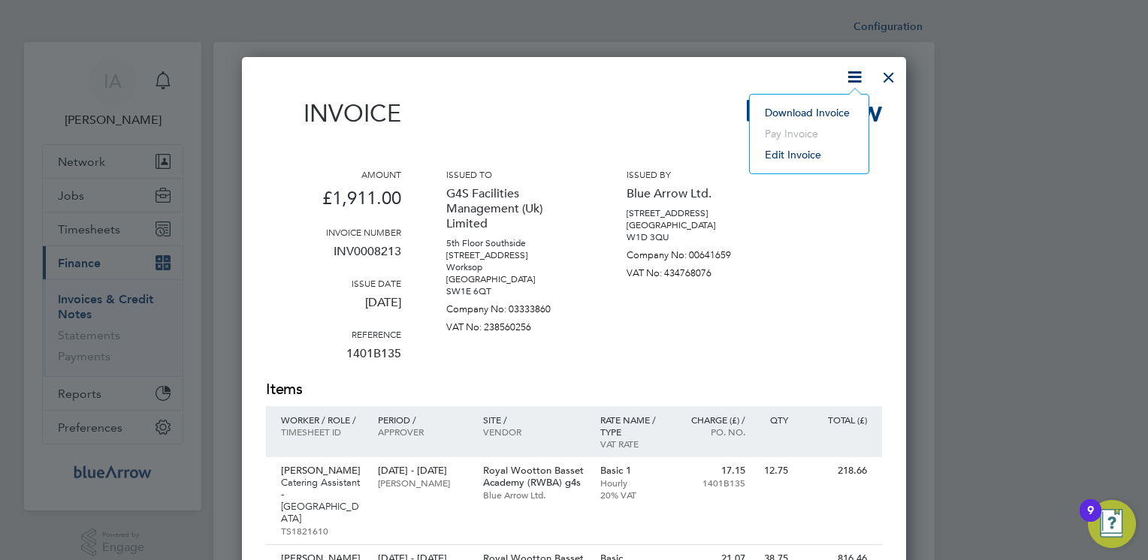
click at [807, 110] on li "Download Invoice" at bounding box center [809, 112] width 104 height 21
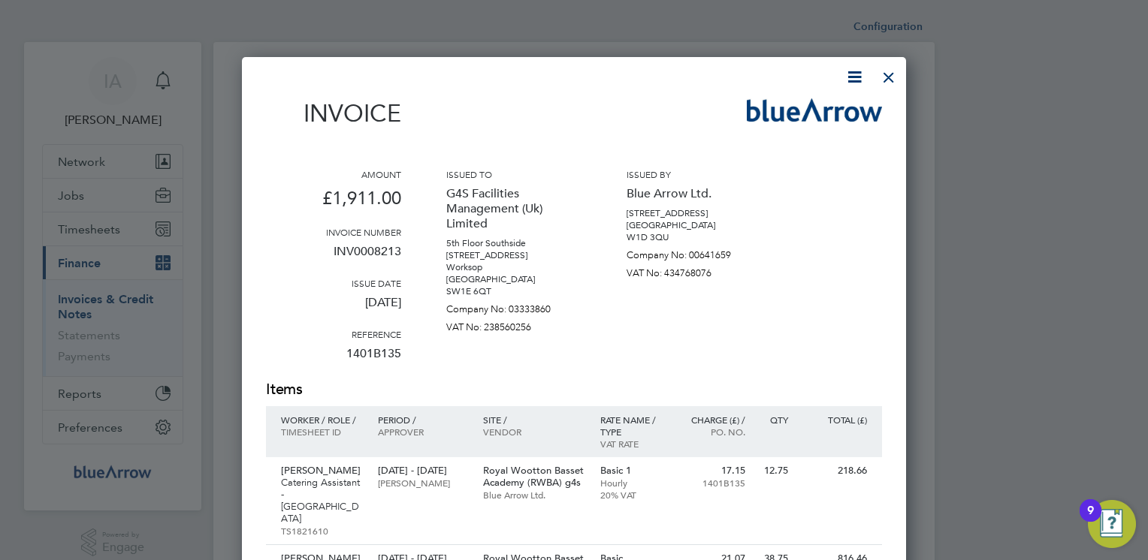
click at [636, 104] on div "Invoice" at bounding box center [574, 120] width 616 height 44
click at [888, 76] on div at bounding box center [888, 73] width 27 height 27
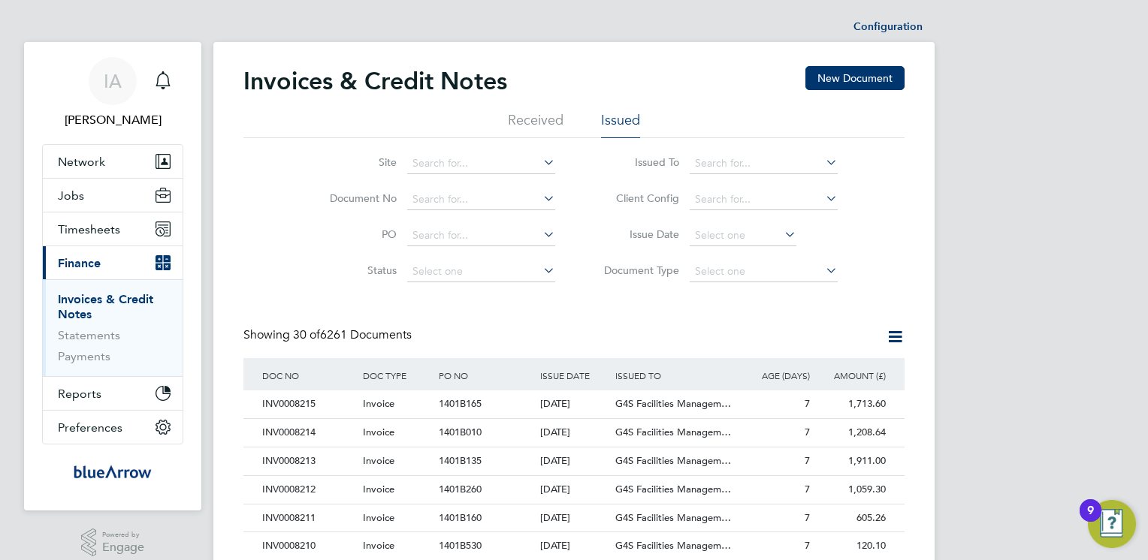
scroll to position [30, 0]
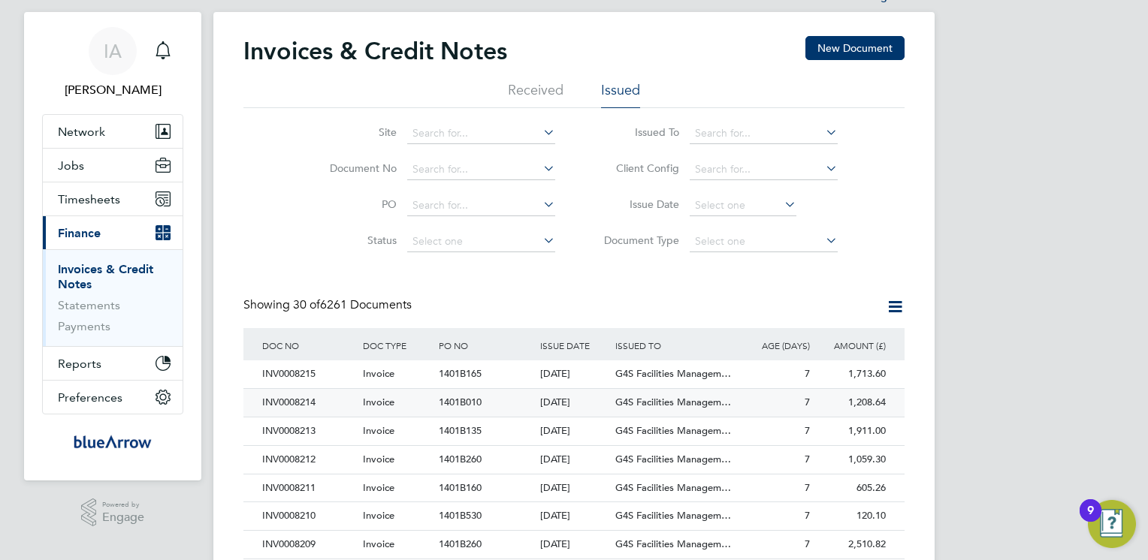
click at [303, 397] on div "INV0008214" at bounding box center [308, 403] width 101 height 28
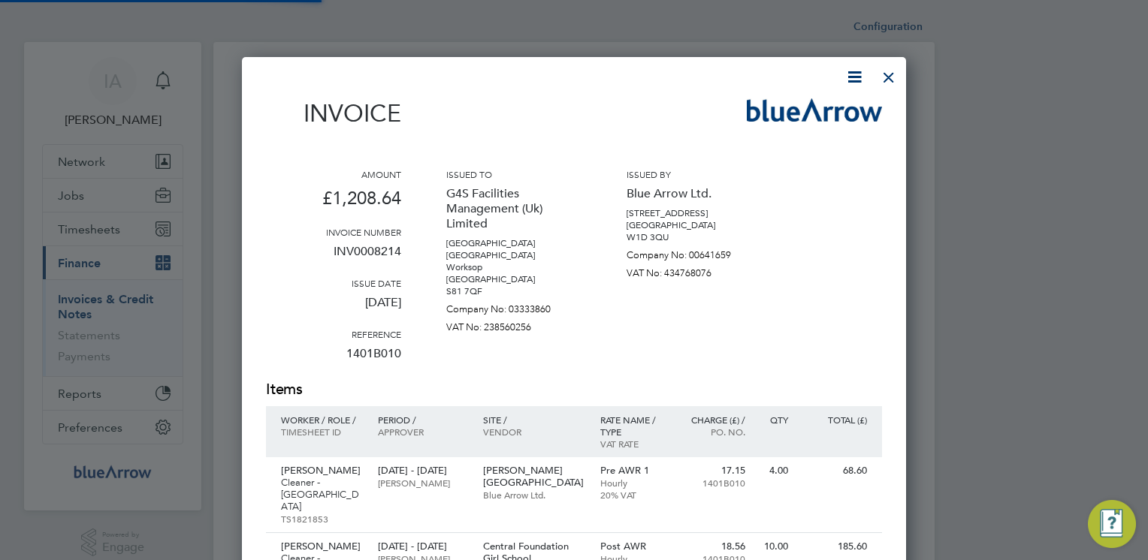
scroll to position [1055, 665]
click at [852, 77] on icon at bounding box center [854, 77] width 19 height 19
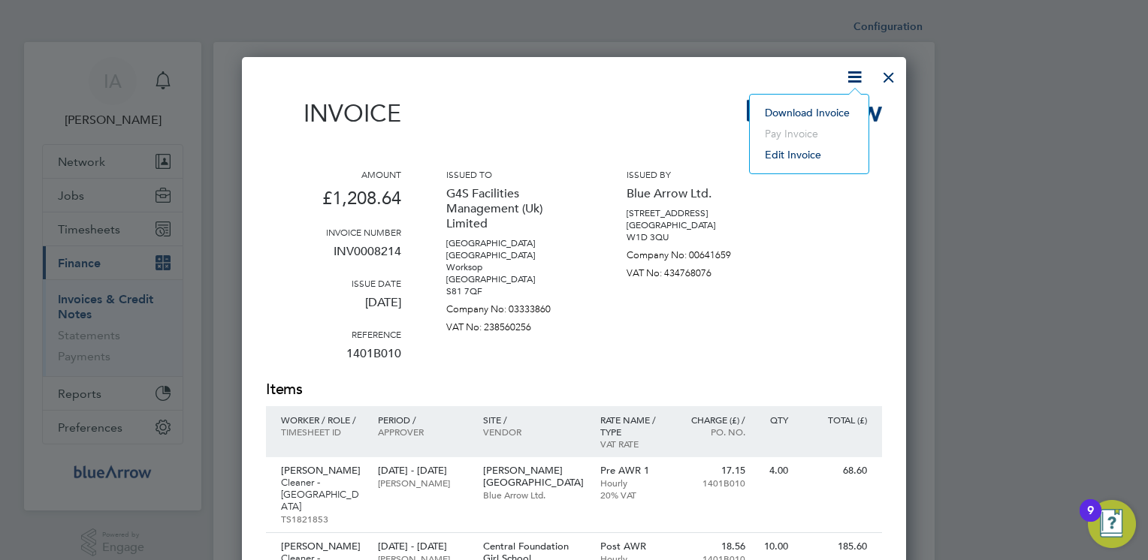
click at [793, 116] on li "Download Invoice" at bounding box center [809, 112] width 104 height 21
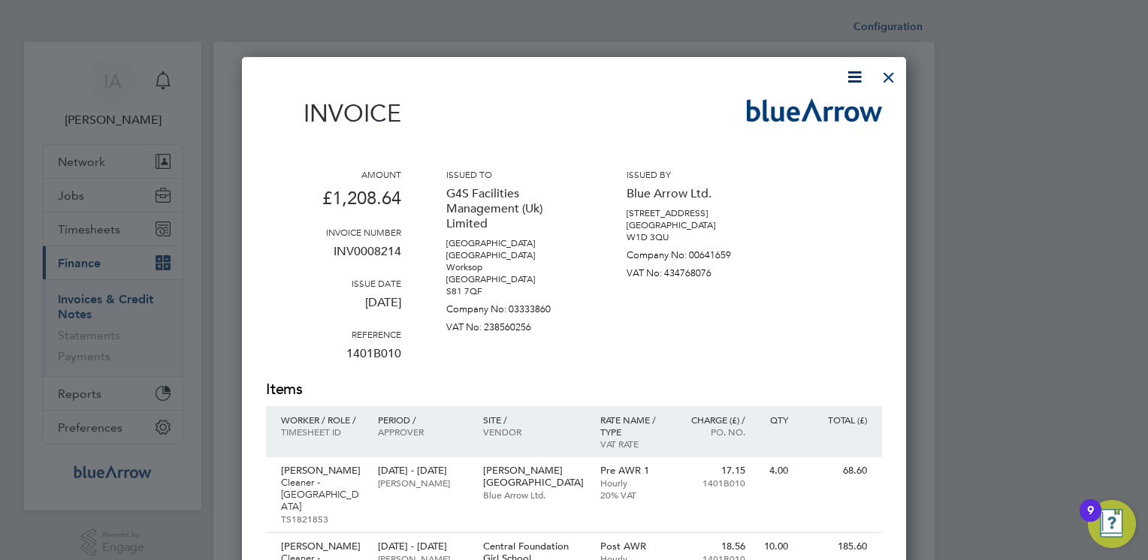
click at [718, 103] on div "Invoice" at bounding box center [574, 120] width 616 height 44
click at [889, 77] on div at bounding box center [888, 73] width 27 height 27
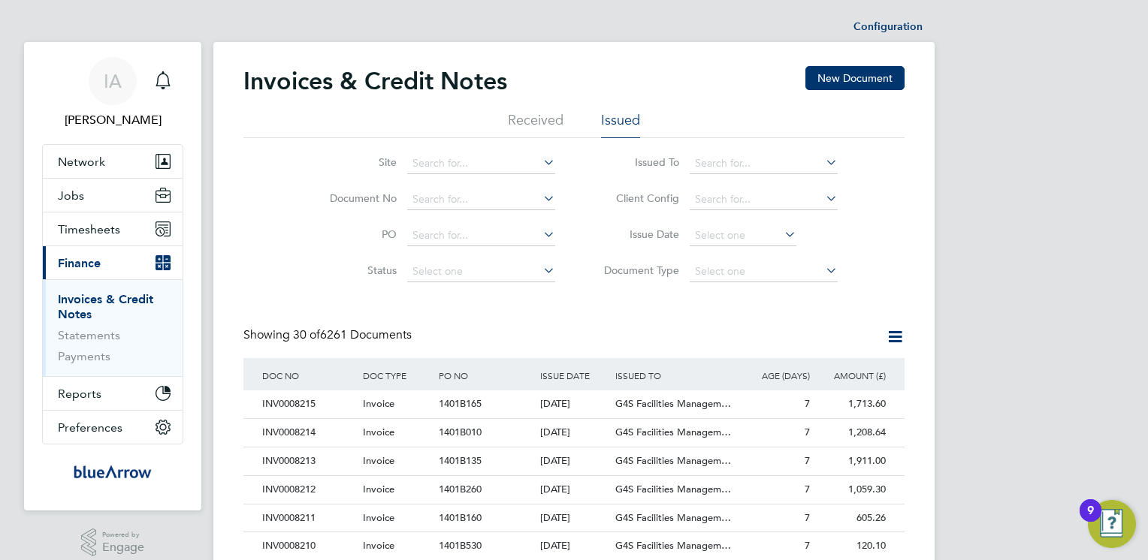
scroll to position [30, 0]
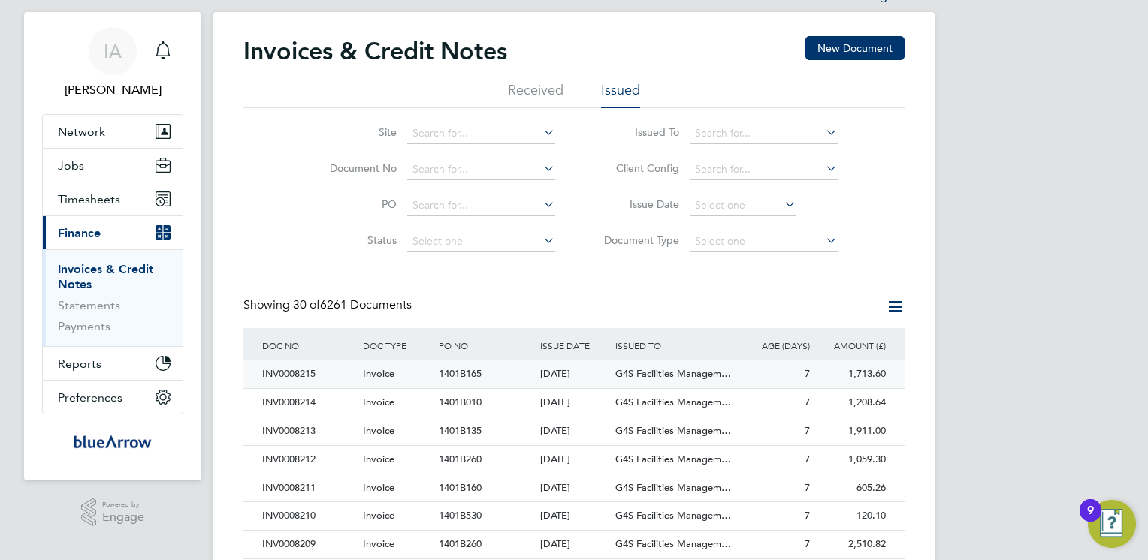
click at [291, 371] on div "INV0008215" at bounding box center [308, 375] width 101 height 28
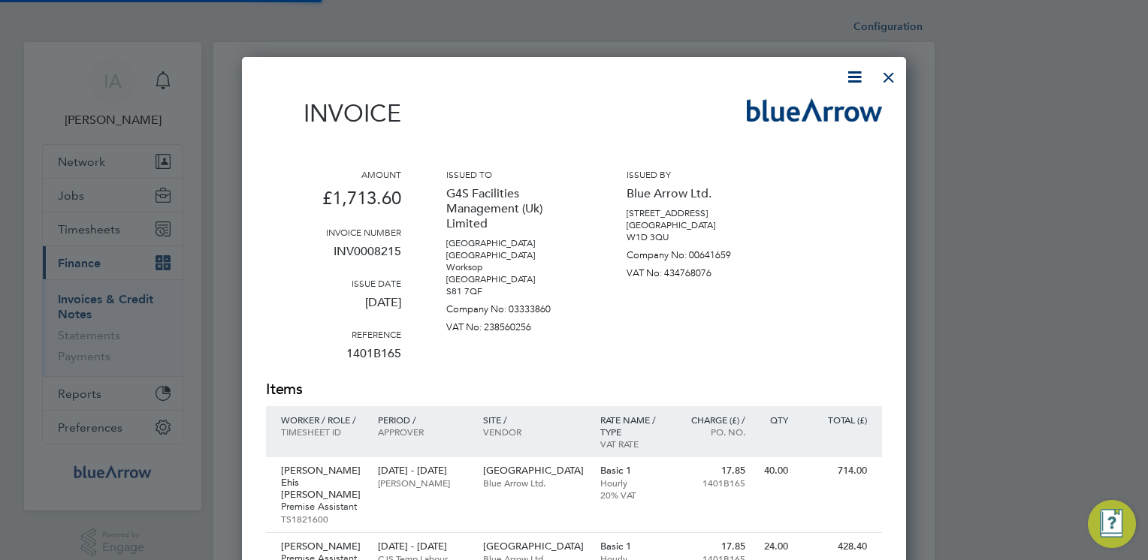
scroll to position [867, 665]
click at [853, 77] on icon at bounding box center [854, 77] width 19 height 19
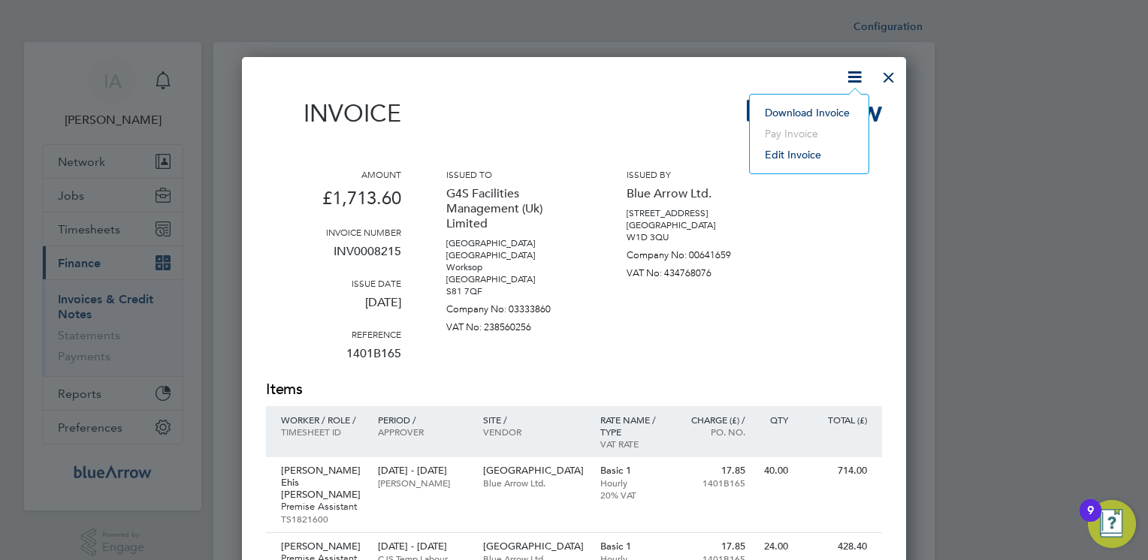
click at [830, 108] on li "Download Invoice" at bounding box center [809, 112] width 104 height 21
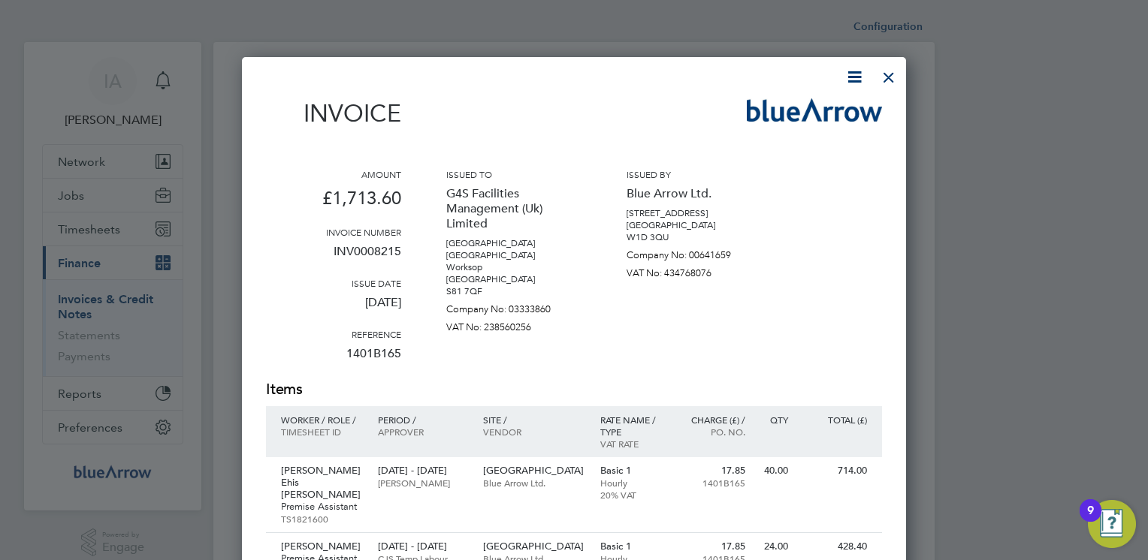
click at [890, 75] on div at bounding box center [888, 73] width 27 height 27
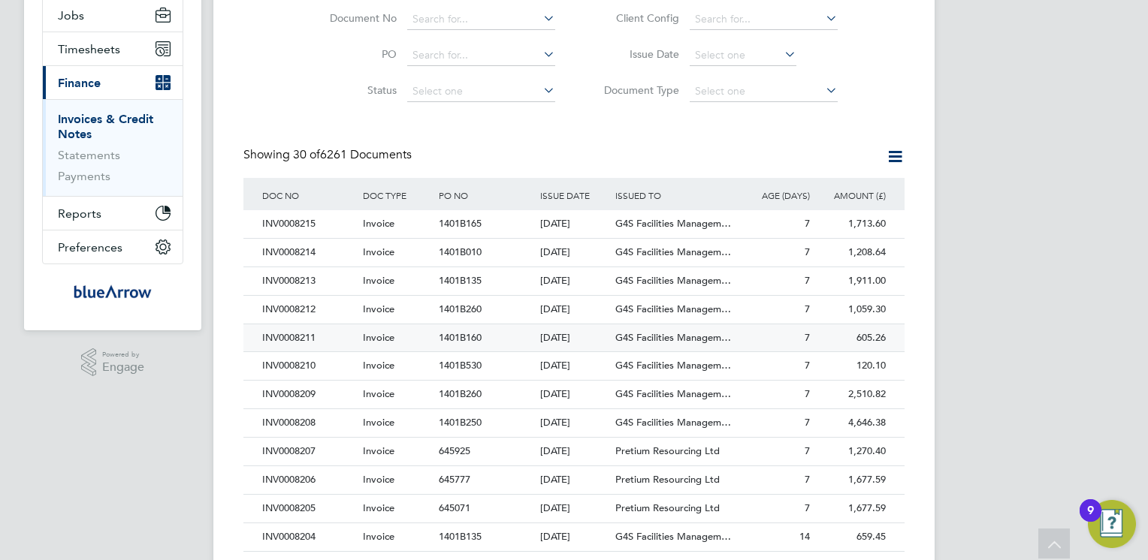
scroll to position [29, 102]
